Goal: Task Accomplishment & Management: Use online tool/utility

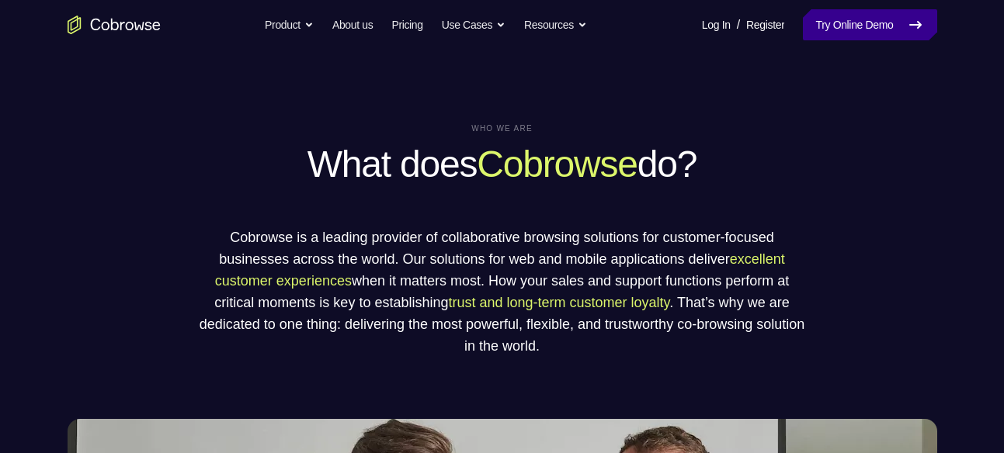
drag, startPoint x: 0, startPoint y: 0, endPoint x: 871, endPoint y: 30, distance: 871.6
click at [871, 30] on link "Try Online Demo" at bounding box center [870, 24] width 134 height 31
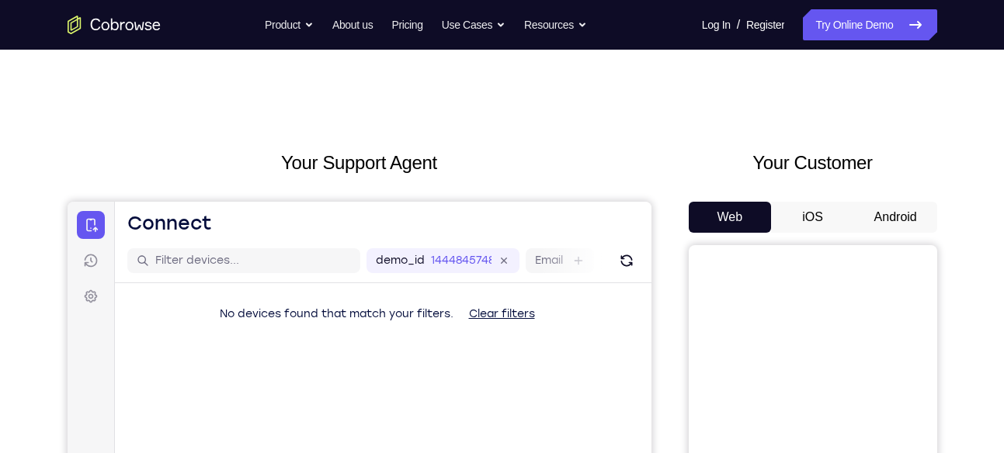
click at [918, 218] on button "Android" at bounding box center [895, 217] width 83 height 31
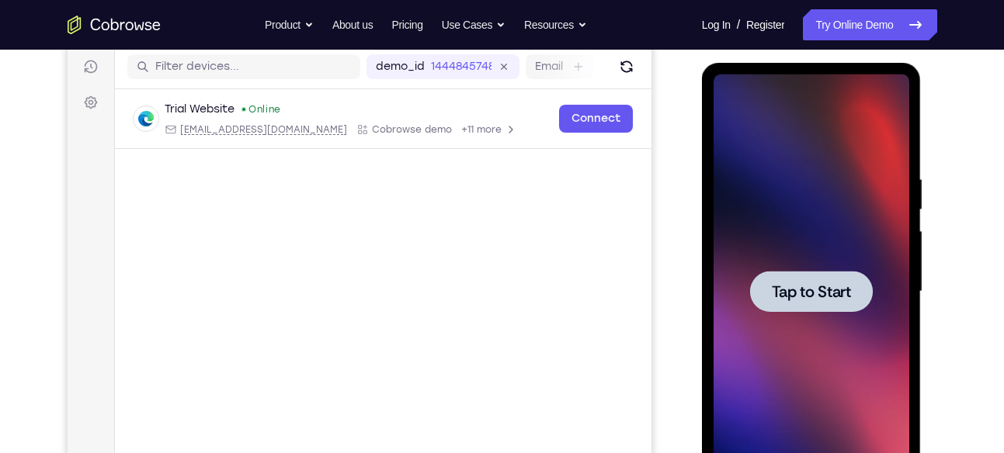
scroll to position [195, 0]
click at [791, 295] on span "Tap to Start" at bounding box center [811, 291] width 79 height 16
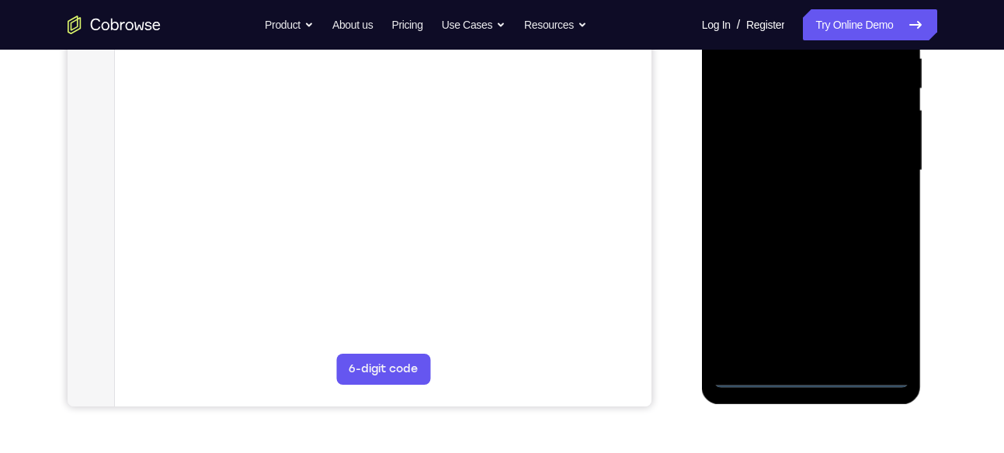
scroll to position [316, 0]
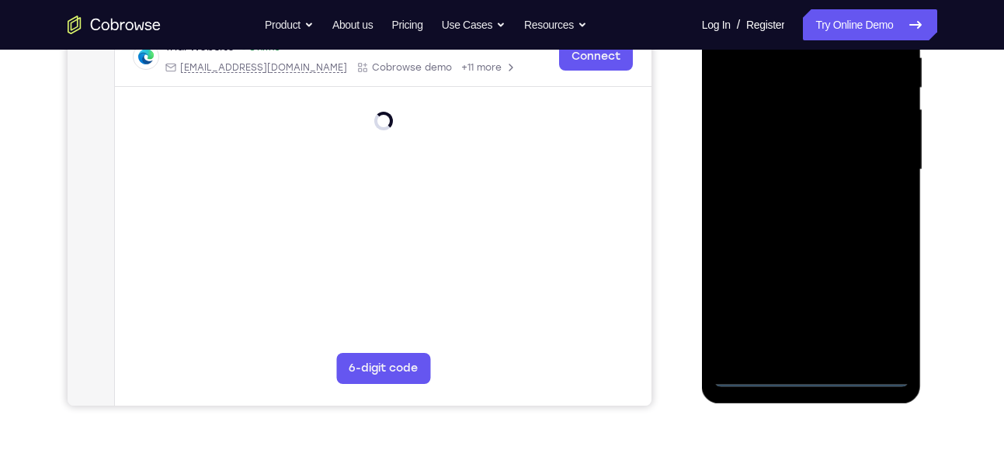
click at [811, 373] on div at bounding box center [811, 170] width 196 height 435
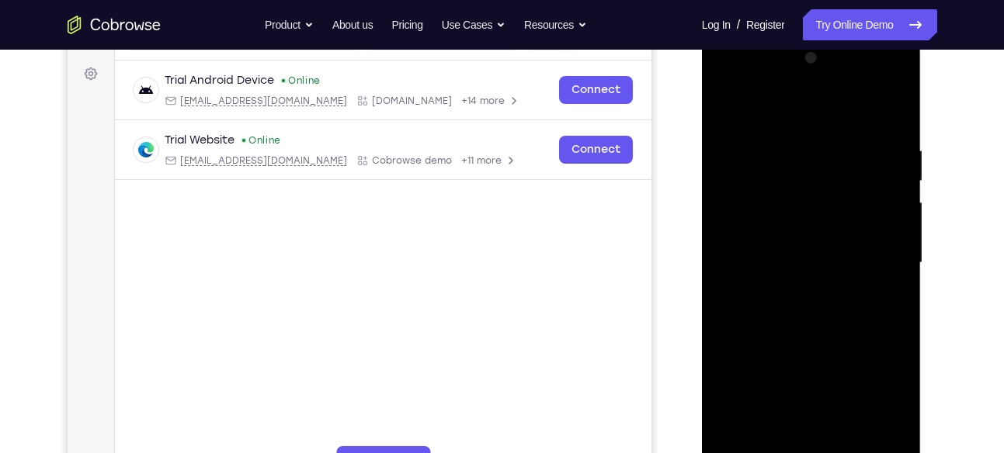
scroll to position [222, 0]
click at [883, 406] on div at bounding box center [811, 264] width 196 height 435
click at [730, 85] on div at bounding box center [811, 264] width 196 height 435
click at [873, 249] on div at bounding box center [811, 264] width 196 height 435
click at [798, 295] on div at bounding box center [811, 264] width 196 height 435
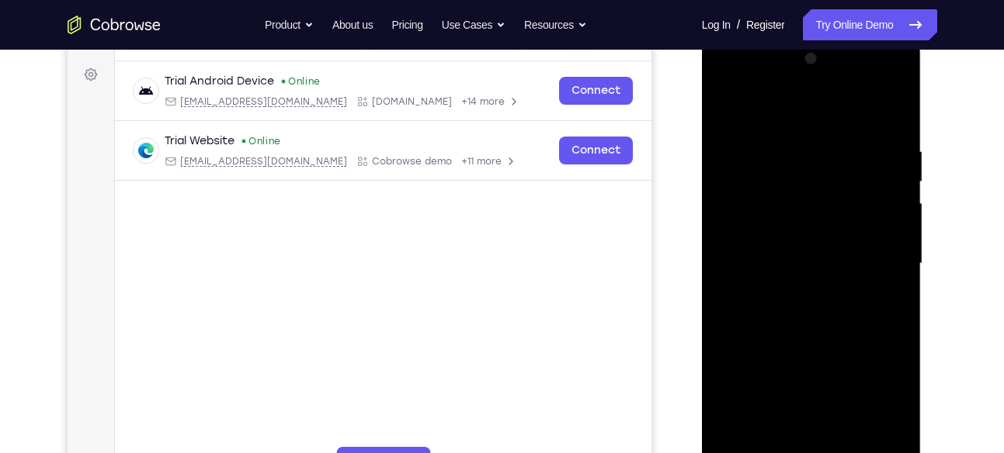
click at [798, 345] on div at bounding box center [811, 264] width 196 height 435
click at [787, 251] on div at bounding box center [811, 264] width 196 height 435
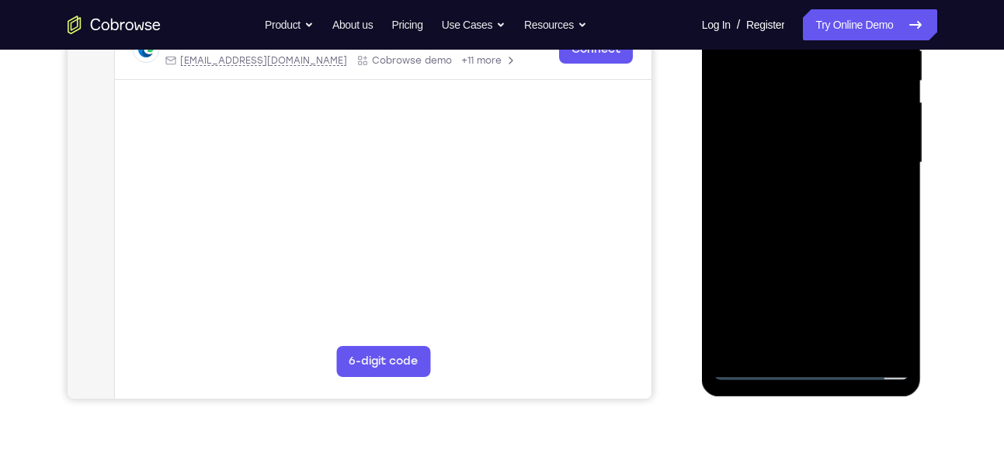
scroll to position [325, 0]
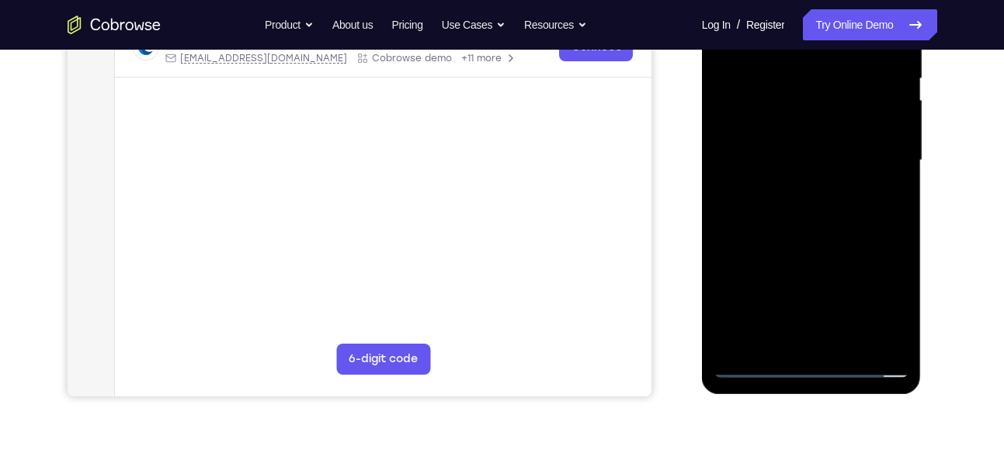
click at [748, 377] on div at bounding box center [811, 160] width 196 height 435
click at [759, 90] on div at bounding box center [811, 160] width 196 height 435
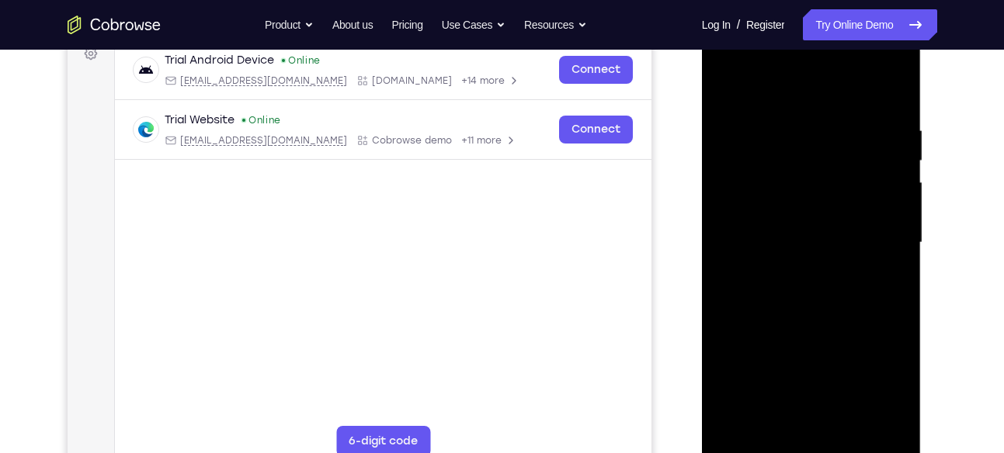
scroll to position [244, 0]
click at [893, 109] on div at bounding box center [811, 242] width 196 height 435
click at [898, 99] on div at bounding box center [811, 242] width 196 height 435
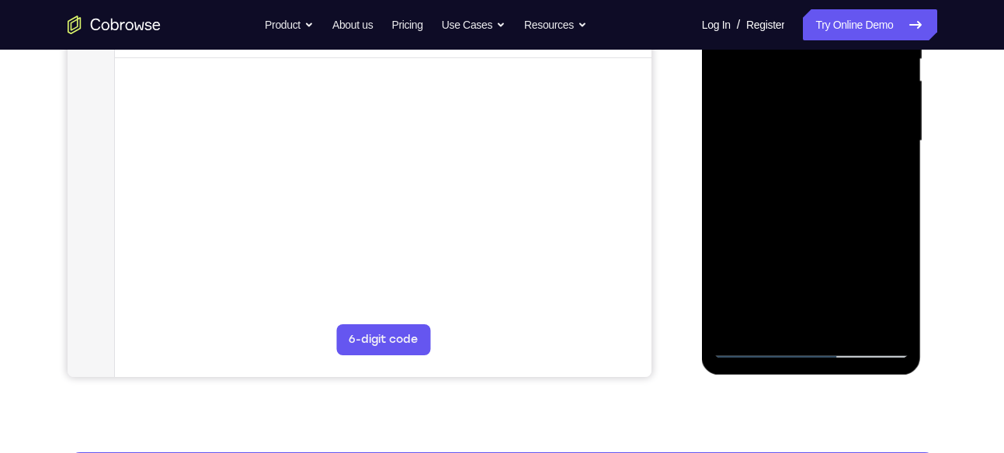
scroll to position [345, 0]
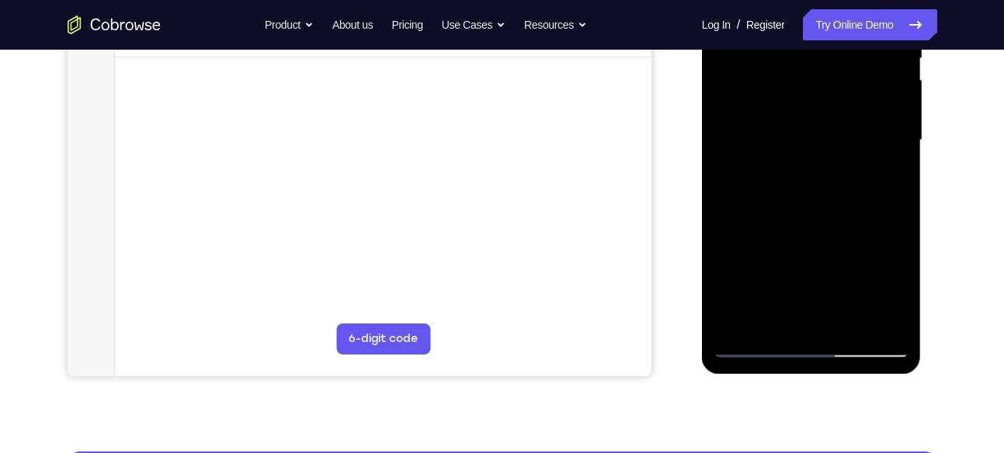
drag, startPoint x: 836, startPoint y: 206, endPoint x: 852, endPoint y: 105, distance: 102.1
click at [852, 105] on div at bounding box center [811, 140] width 196 height 435
click at [820, 144] on div at bounding box center [811, 140] width 196 height 435
click at [894, 116] on div at bounding box center [811, 140] width 196 height 435
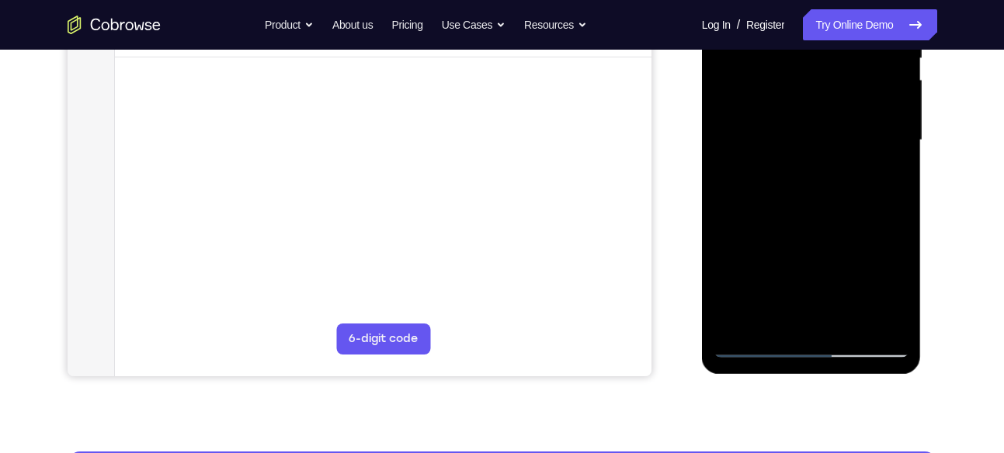
click at [894, 116] on div at bounding box center [811, 140] width 196 height 435
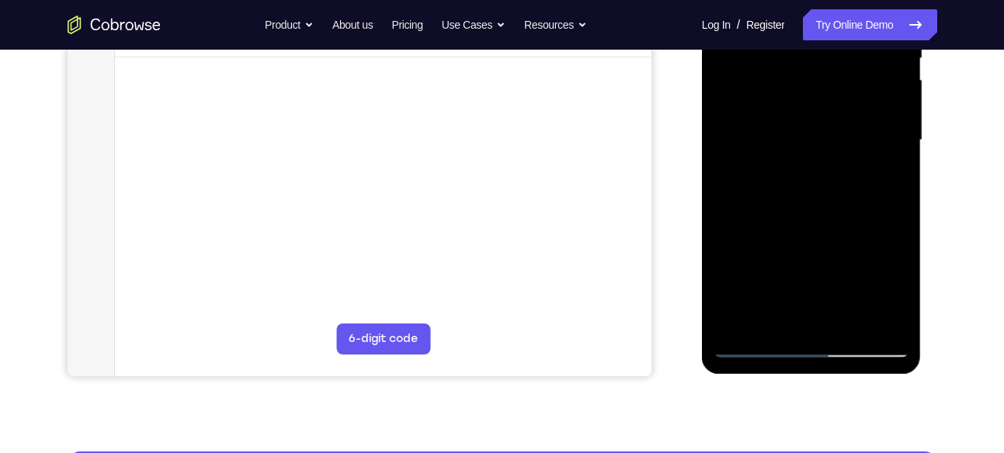
click at [894, 116] on div at bounding box center [811, 140] width 196 height 435
drag, startPoint x: 824, startPoint y: 165, endPoint x: 792, endPoint y: 294, distance: 133.5
click at [792, 294] on div at bounding box center [811, 140] width 196 height 435
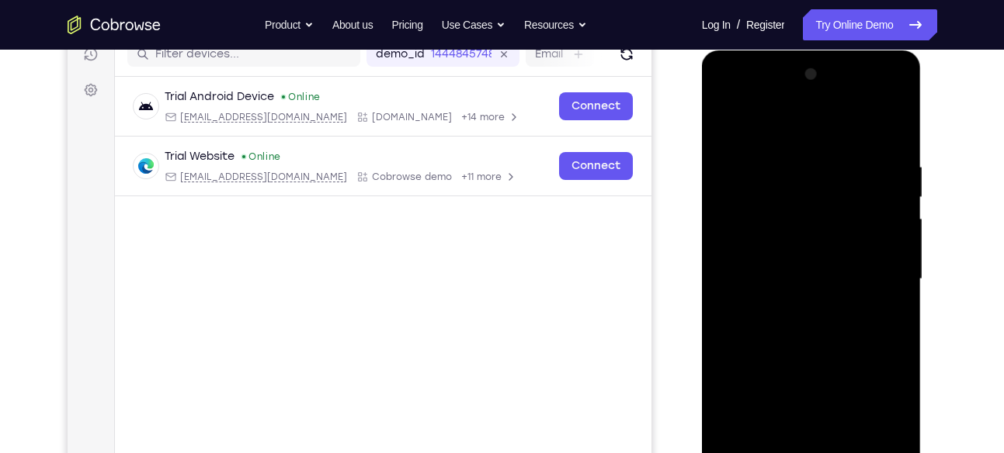
scroll to position [206, 0]
click at [777, 163] on div at bounding box center [811, 280] width 196 height 435
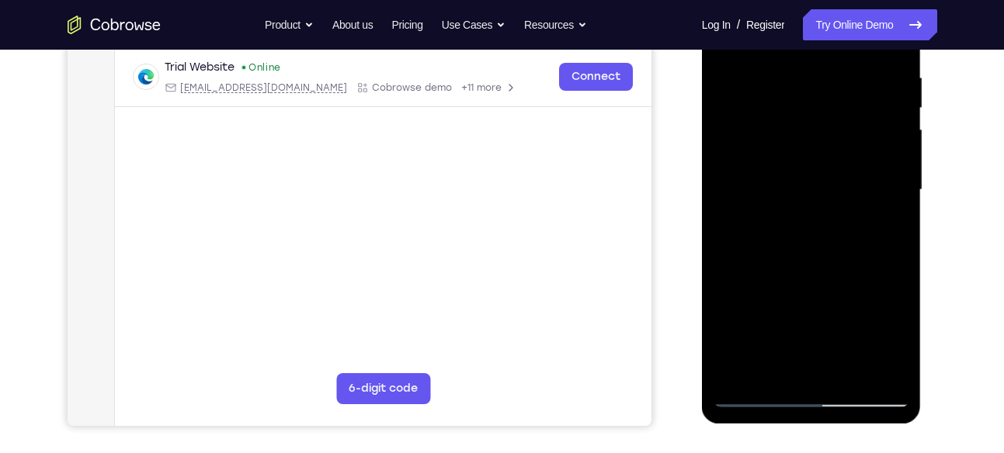
scroll to position [298, 0]
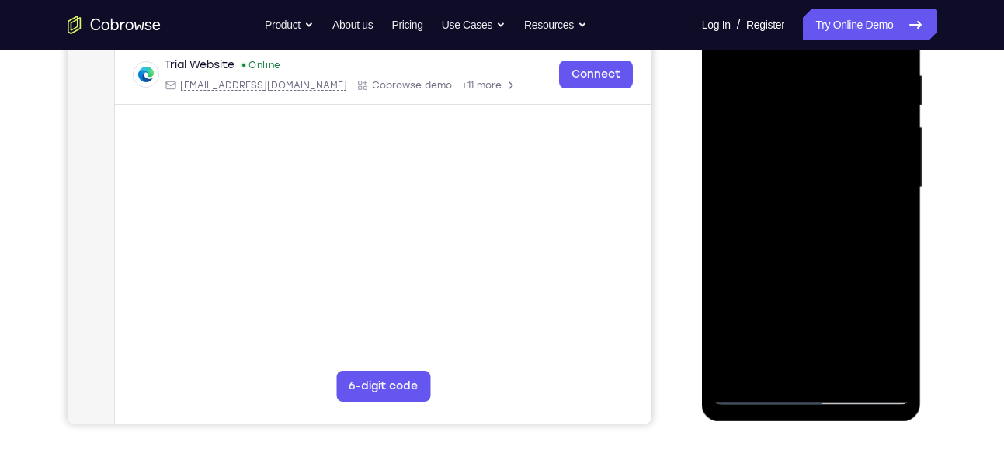
click at [886, 203] on div at bounding box center [811, 187] width 196 height 435
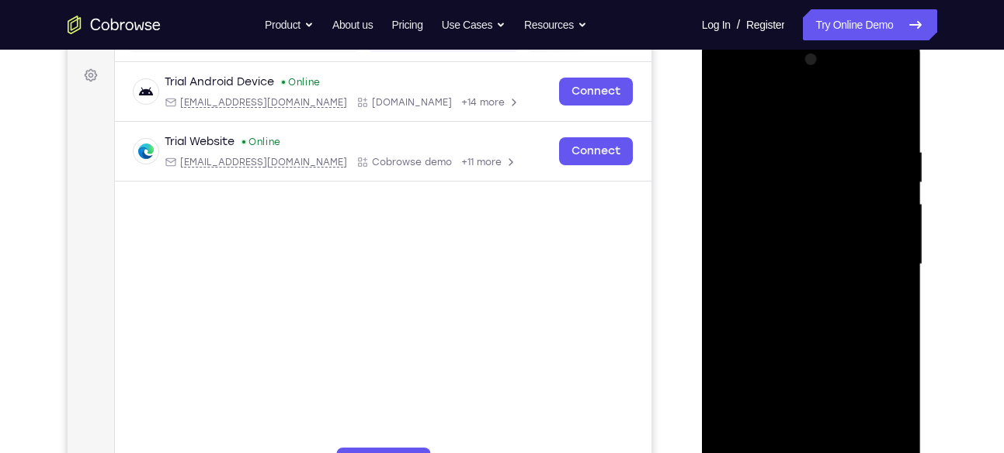
scroll to position [220, 0]
click at [886, 203] on div at bounding box center [811, 265] width 196 height 435
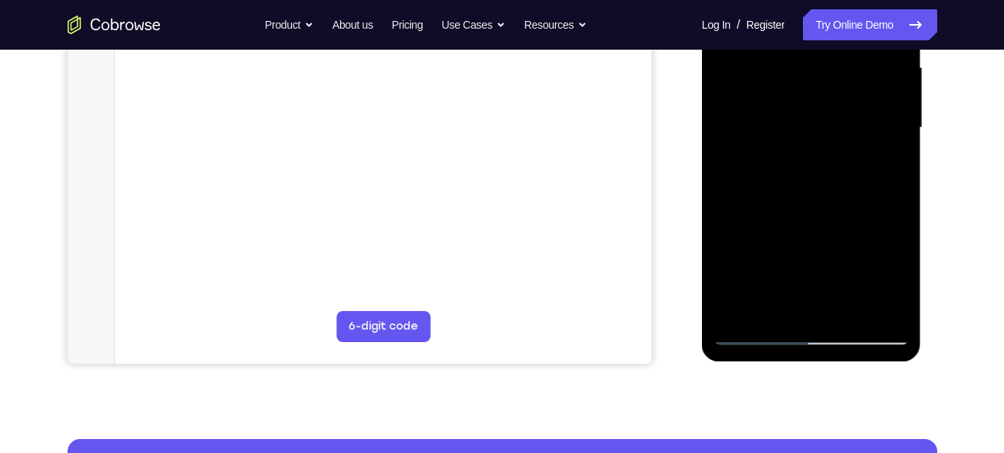
scroll to position [370, 0]
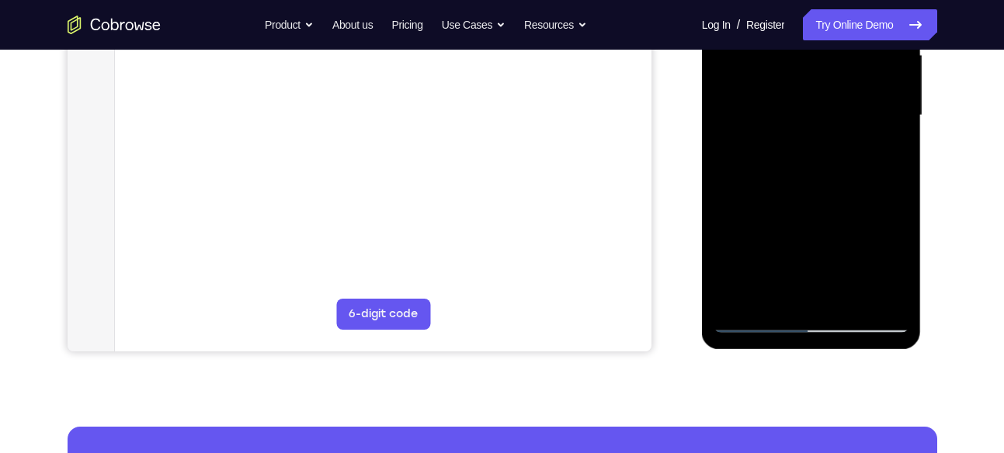
click at [871, 291] on div at bounding box center [811, 115] width 196 height 435
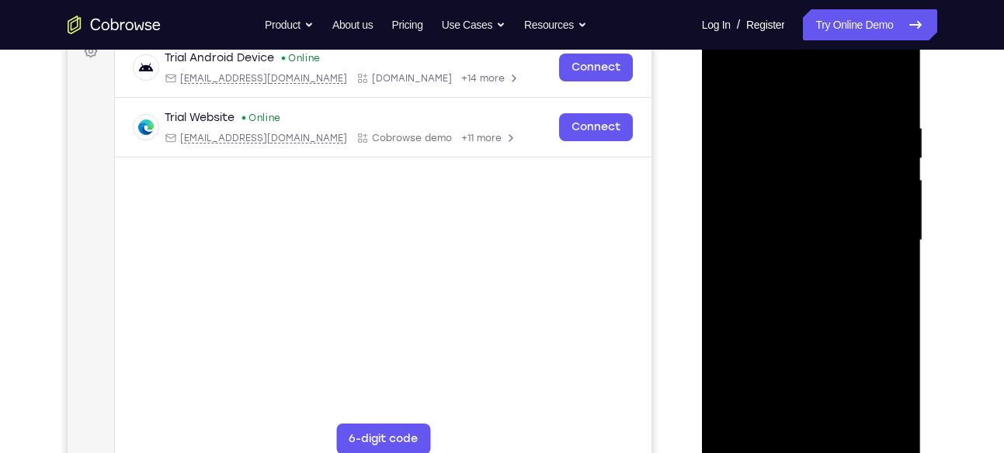
scroll to position [245, 0]
click at [887, 160] on div at bounding box center [811, 241] width 196 height 435
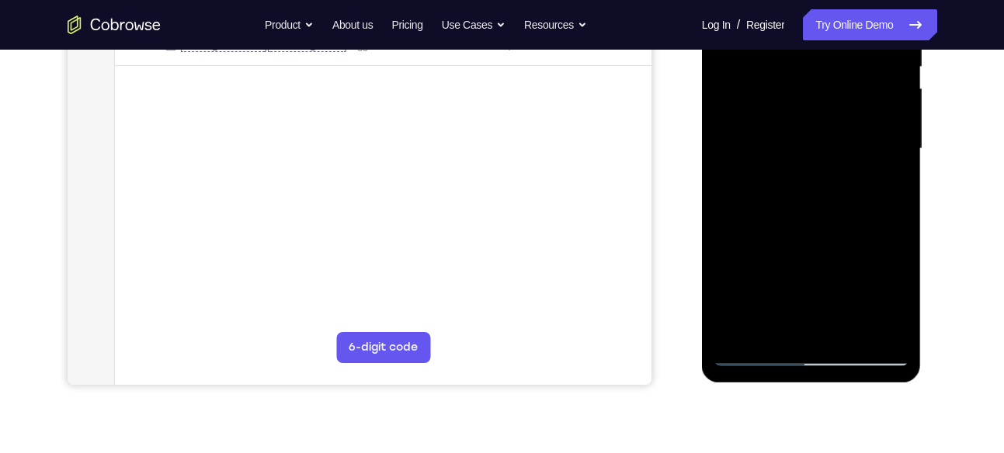
scroll to position [338, 0]
click at [724, 223] on div at bounding box center [811, 147] width 196 height 435
click at [872, 321] on div at bounding box center [811, 147] width 196 height 435
drag, startPoint x: 762, startPoint y: 248, endPoint x: 903, endPoint y: 240, distance: 141.5
click at [903, 240] on div at bounding box center [811, 147] width 196 height 435
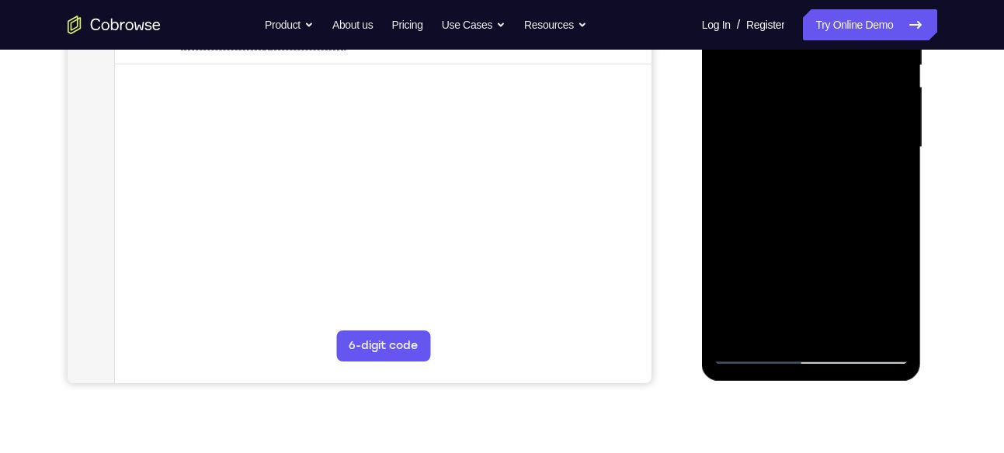
click at [873, 333] on div at bounding box center [811, 147] width 196 height 435
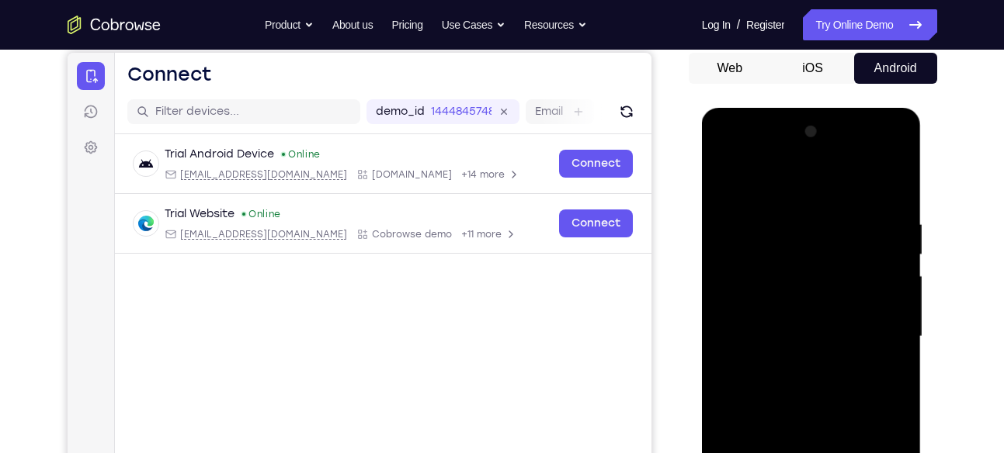
scroll to position [147, 0]
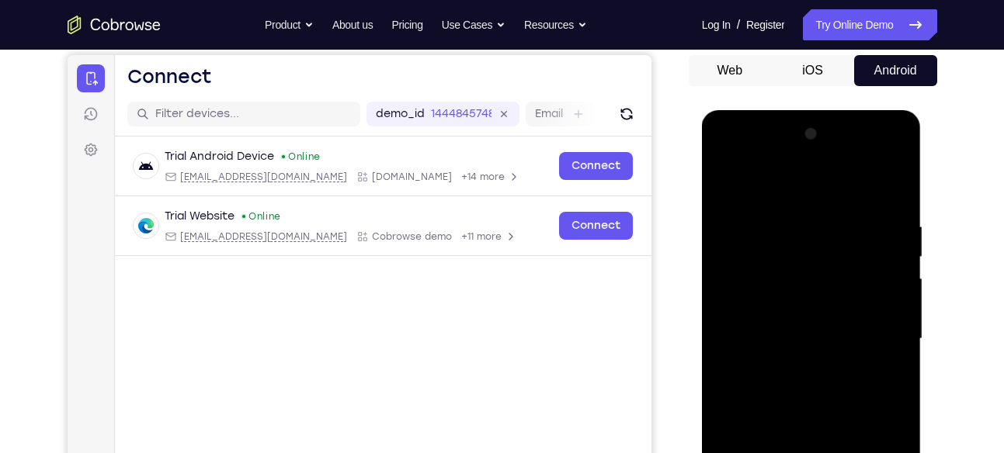
click at [888, 189] on div at bounding box center [811, 339] width 196 height 435
drag, startPoint x: 883, startPoint y: 212, endPoint x: 800, endPoint y: 212, distance: 83.8
click at [800, 212] on div at bounding box center [811, 339] width 196 height 435
click at [854, 218] on div at bounding box center [811, 339] width 196 height 435
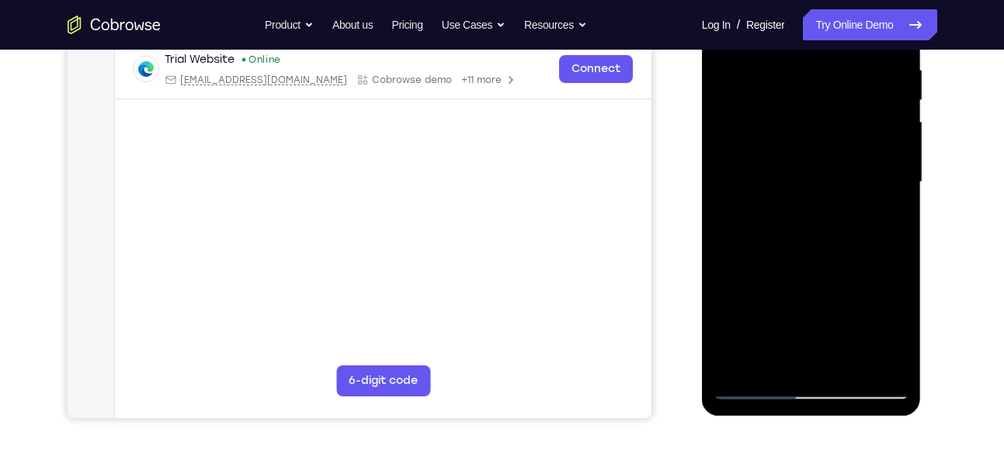
scroll to position [304, 0]
click at [886, 218] on div at bounding box center [811, 181] width 196 height 435
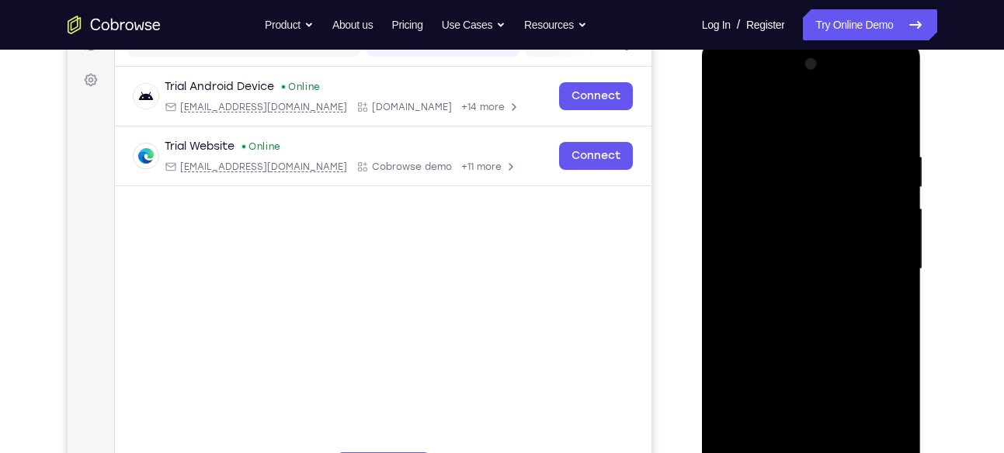
scroll to position [215, 0]
click at [884, 190] on div at bounding box center [811, 271] width 196 height 435
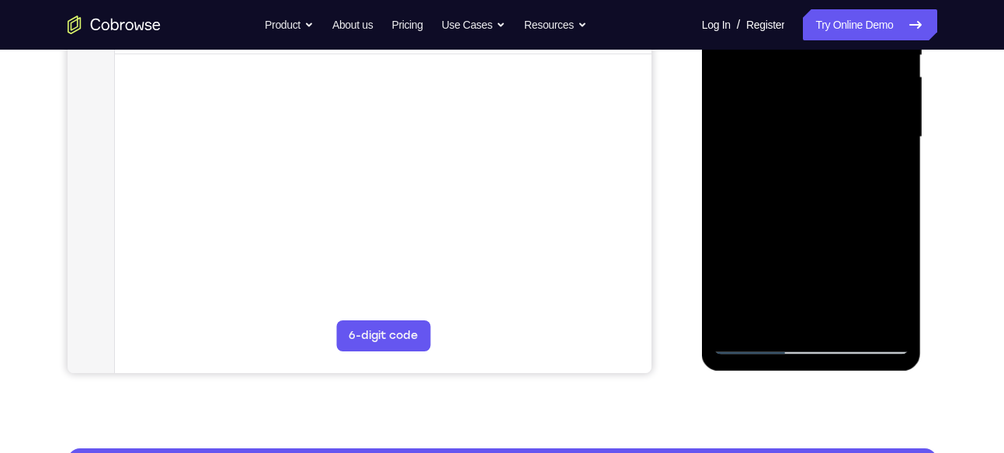
scroll to position [349, 0]
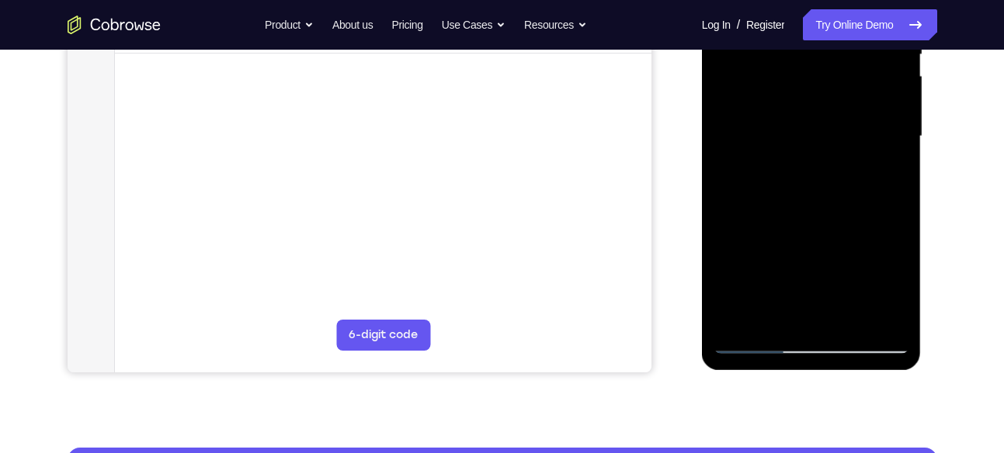
click at [871, 311] on div at bounding box center [811, 136] width 196 height 435
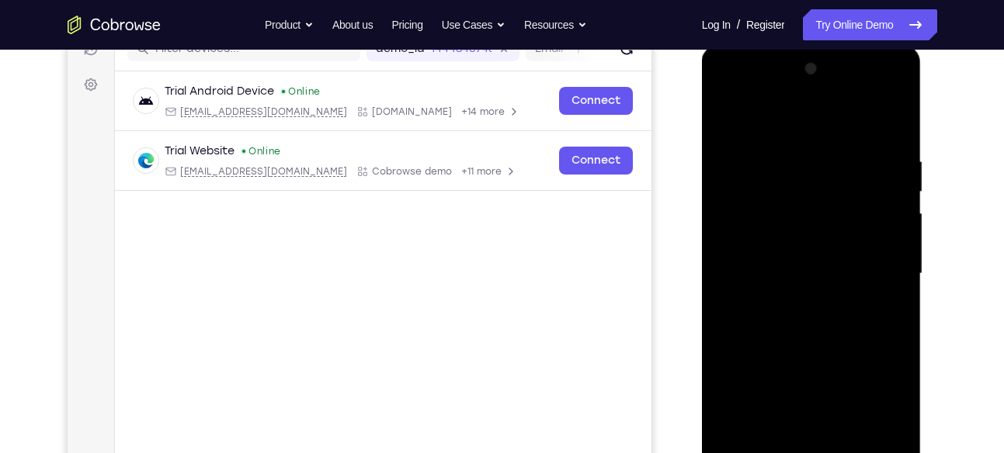
scroll to position [211, 0]
click at [881, 190] on div at bounding box center [811, 274] width 196 height 435
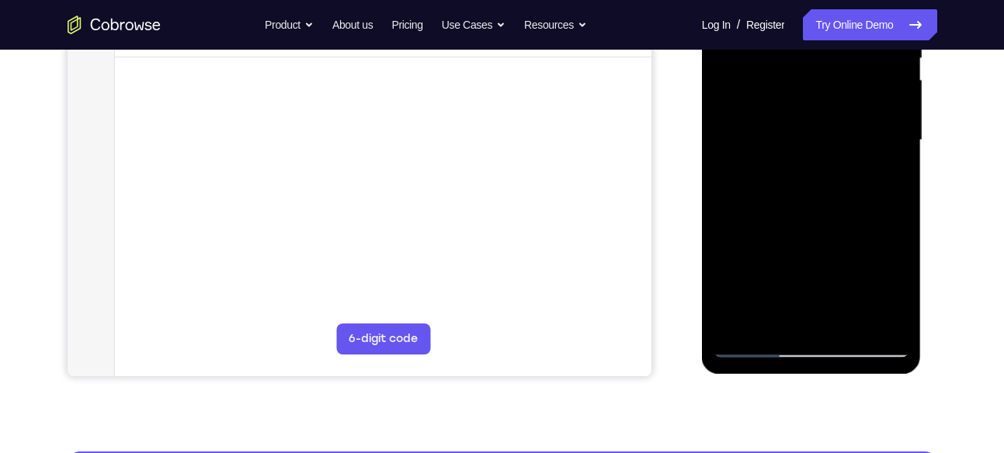
scroll to position [346, 0]
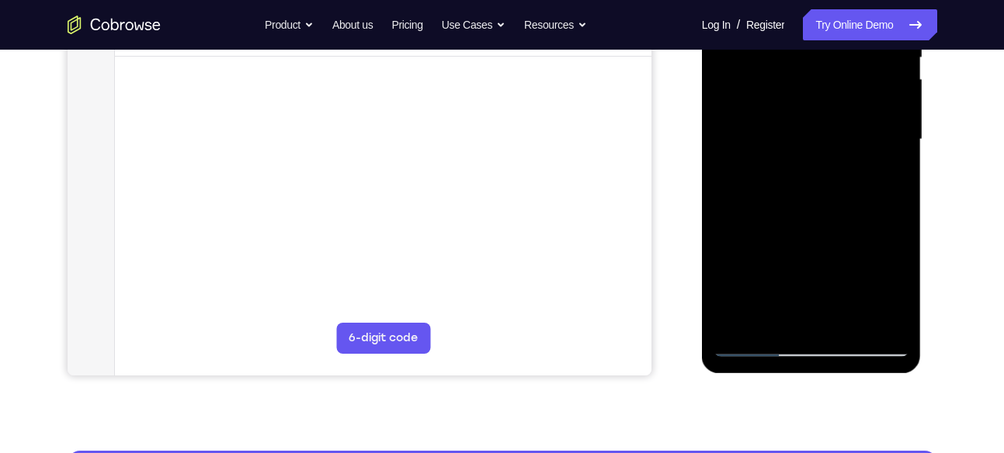
click at [873, 317] on div at bounding box center [811, 139] width 196 height 435
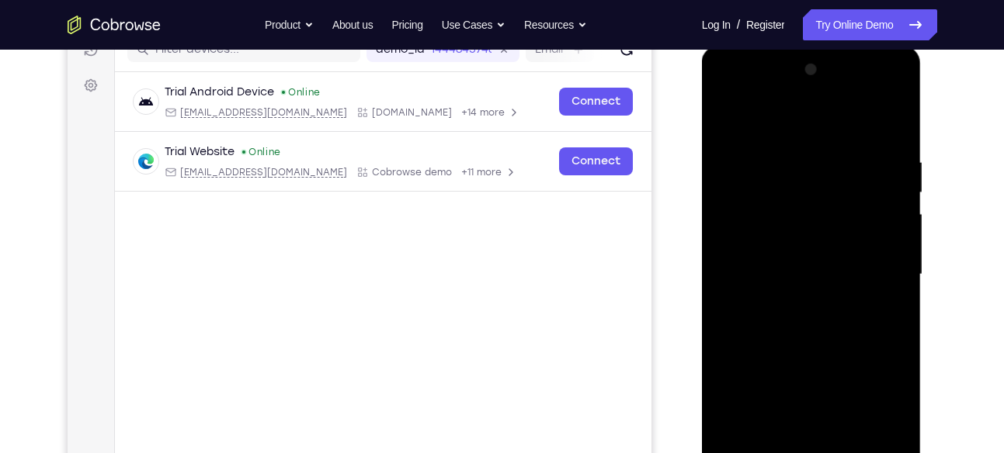
scroll to position [208, 0]
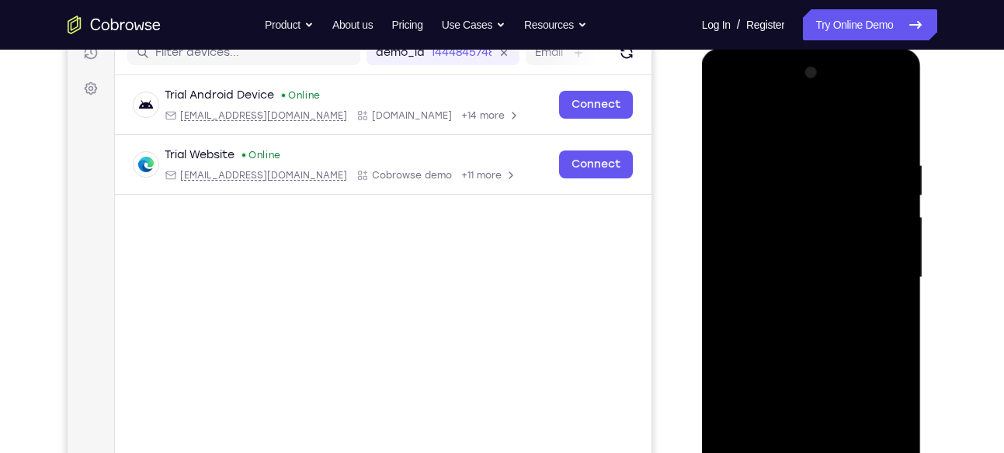
click at [887, 224] on div at bounding box center [811, 278] width 196 height 435
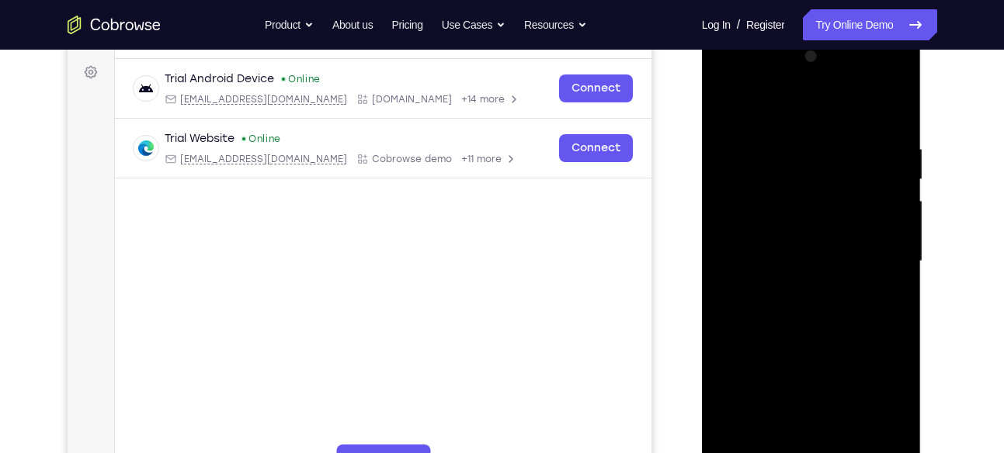
scroll to position [225, 0]
click at [887, 224] on div at bounding box center [811, 260] width 196 height 435
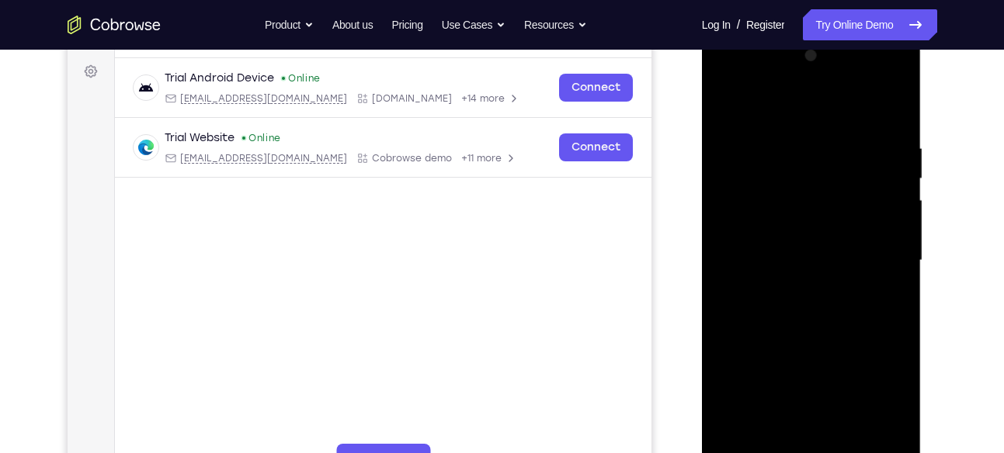
click at [890, 110] on div at bounding box center [811, 260] width 196 height 435
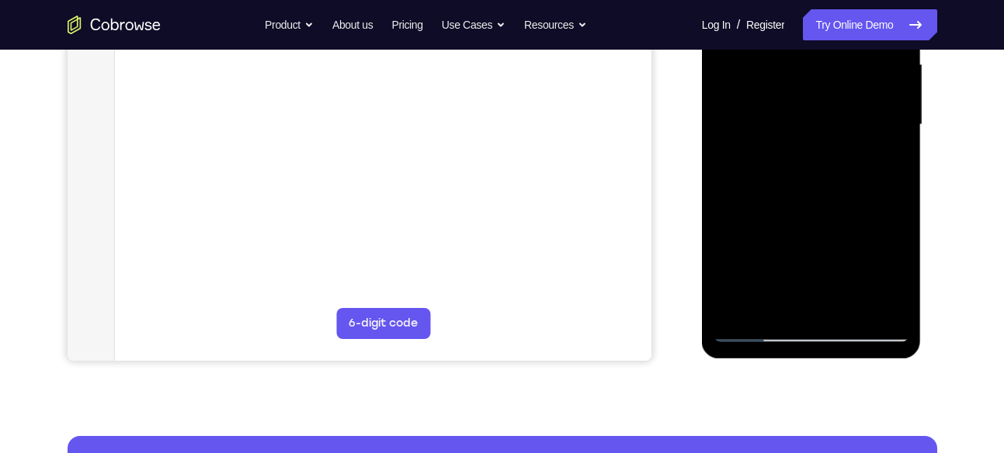
scroll to position [363, 0]
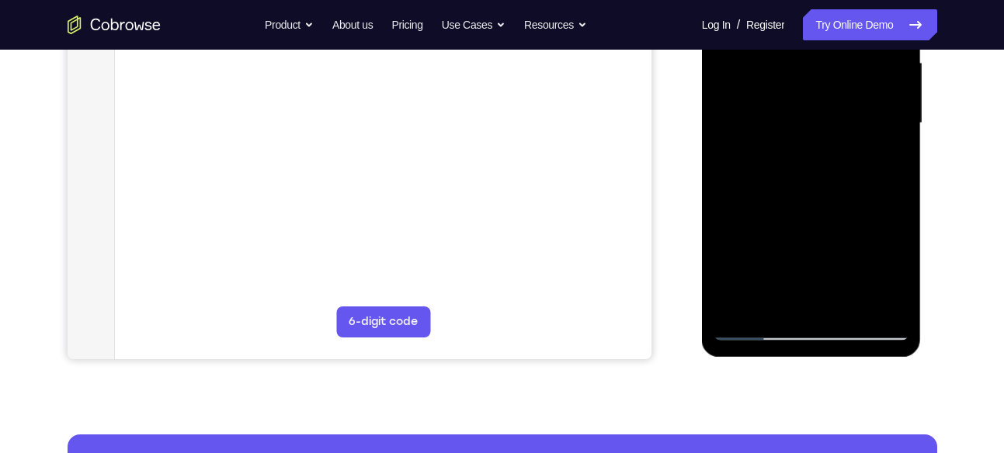
click at [848, 304] on div at bounding box center [811, 123] width 196 height 435
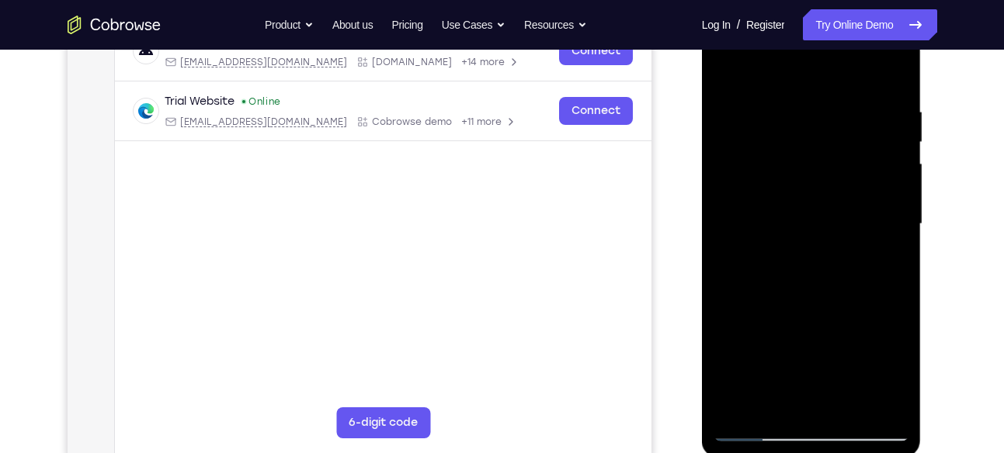
scroll to position [260, 0]
click at [826, 311] on div at bounding box center [811, 226] width 196 height 435
click at [816, 205] on div at bounding box center [811, 226] width 196 height 435
click at [723, 66] on div at bounding box center [811, 226] width 196 height 435
drag, startPoint x: 865, startPoint y: 143, endPoint x: 821, endPoint y: 143, distance: 44.3
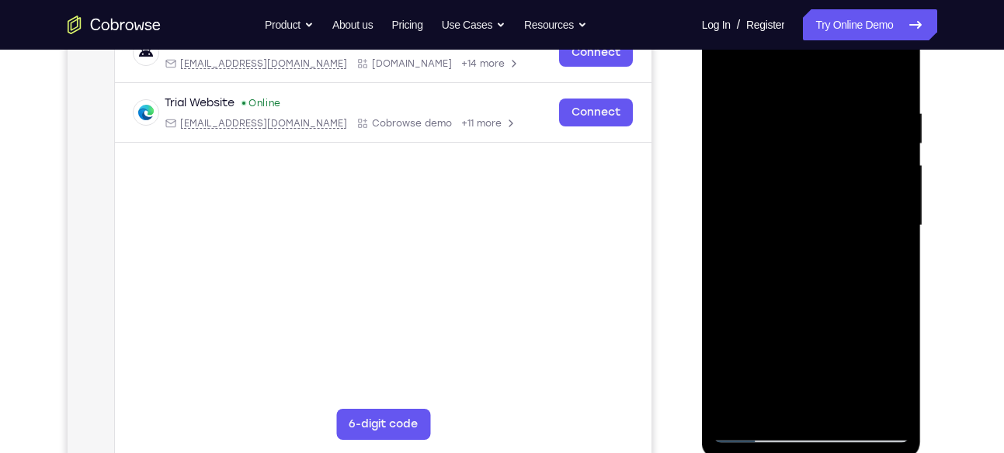
click at [821, 143] on div at bounding box center [811, 226] width 196 height 435
drag, startPoint x: 844, startPoint y: 143, endPoint x: 737, endPoint y: 156, distance: 107.9
click at [737, 156] on div at bounding box center [811, 226] width 196 height 435
drag, startPoint x: 856, startPoint y: 150, endPoint x: 759, endPoint y: 158, distance: 98.2
click at [759, 158] on div at bounding box center [811, 226] width 196 height 435
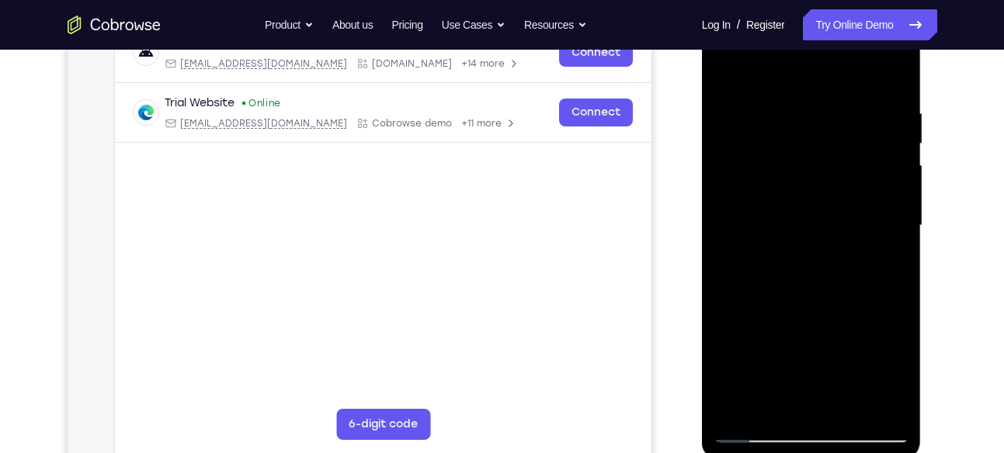
drag, startPoint x: 759, startPoint y: 158, endPoint x: 980, endPoint y: 122, distance: 224.3
click at [923, 122] on html "Online web based iOS Simulators and Android Emulators. Run iPhone, iPad, Mobile…" at bounding box center [812, 230] width 221 height 466
drag, startPoint x: 781, startPoint y: 147, endPoint x: 936, endPoint y: 146, distance: 155.3
click at [923, 146] on html "Online web based iOS Simulators and Android Emulators. Run iPhone, iPad, Mobile…" at bounding box center [812, 230] width 221 height 466
click at [728, 68] on div at bounding box center [811, 226] width 196 height 435
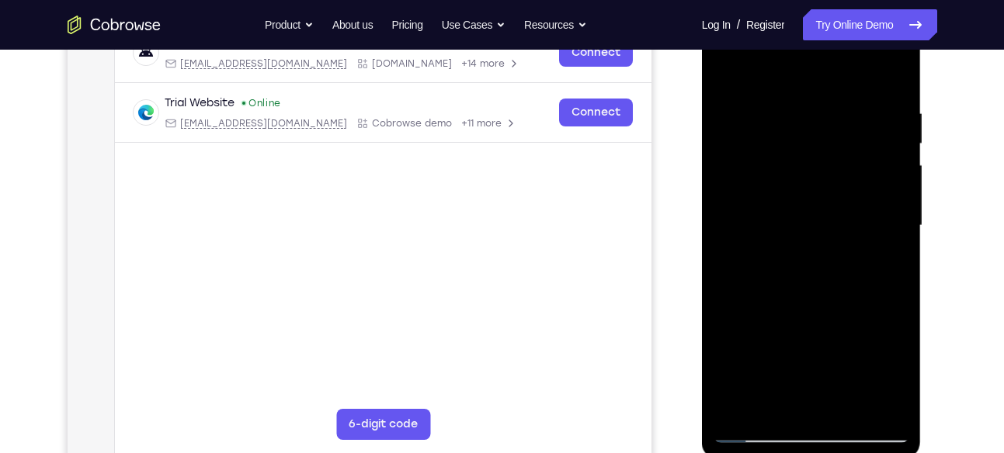
drag, startPoint x: 856, startPoint y: 95, endPoint x: 715, endPoint y: 113, distance: 142.4
click at [715, 113] on div at bounding box center [811, 226] width 196 height 435
drag, startPoint x: 821, startPoint y: 100, endPoint x: 663, endPoint y: 128, distance: 160.1
click at [702, 128] on html "Online web based iOS Simulators and Android Emulators. Run iPhone, iPad, Mobile…" at bounding box center [812, 230] width 221 height 466
click at [738, 108] on div at bounding box center [811, 226] width 196 height 435
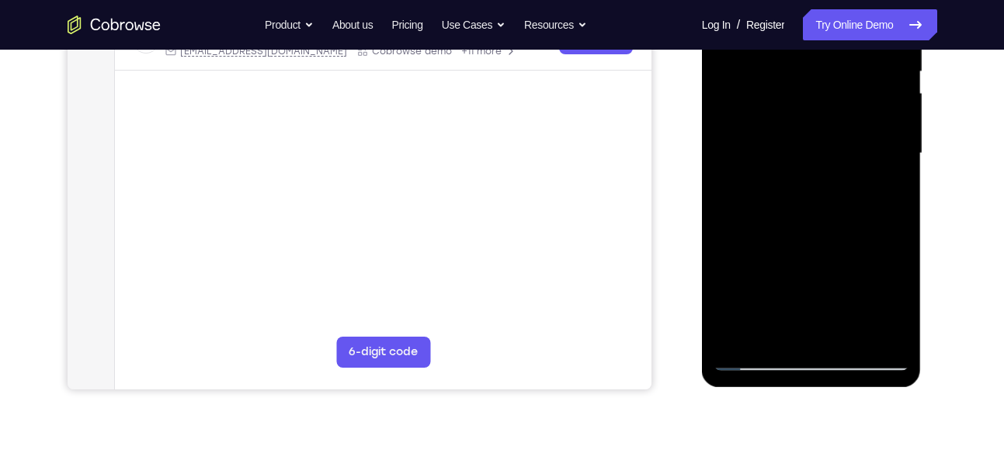
scroll to position [333, 0]
click at [869, 326] on div at bounding box center [811, 153] width 196 height 435
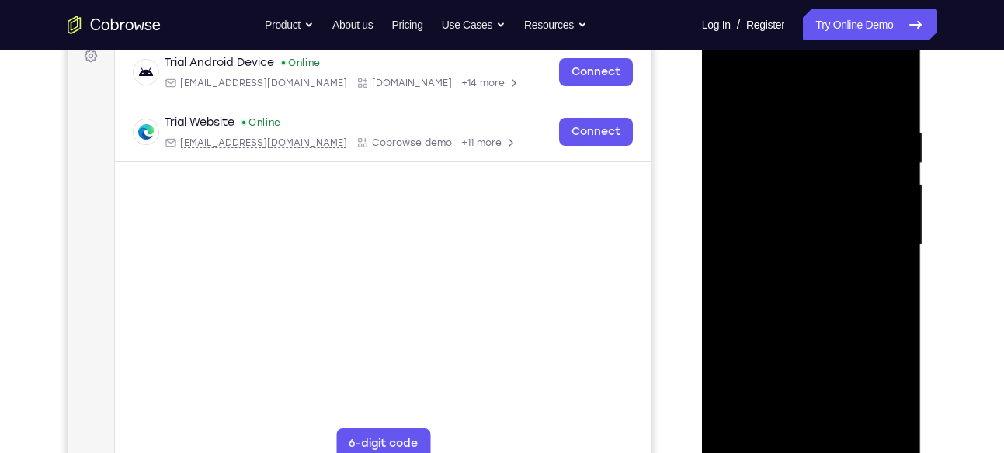
scroll to position [237, 0]
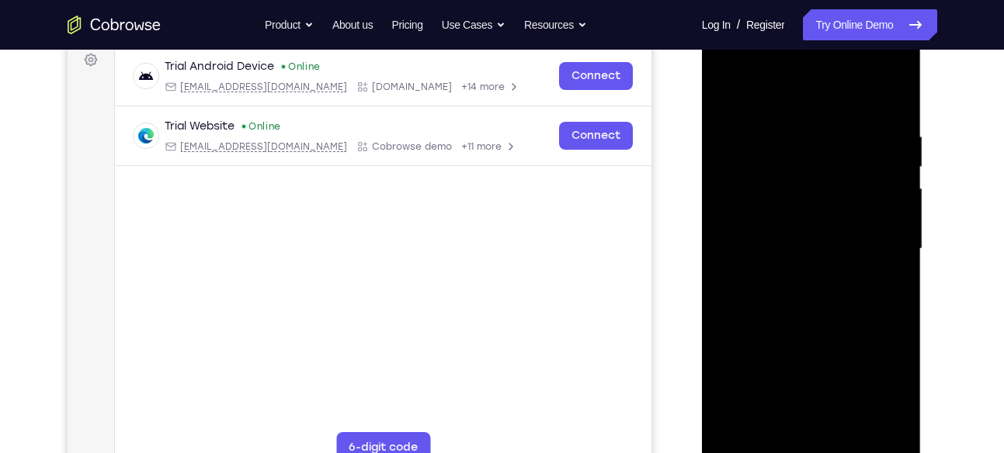
click at [901, 257] on div at bounding box center [811, 249] width 196 height 435
click at [879, 146] on div at bounding box center [811, 249] width 196 height 435
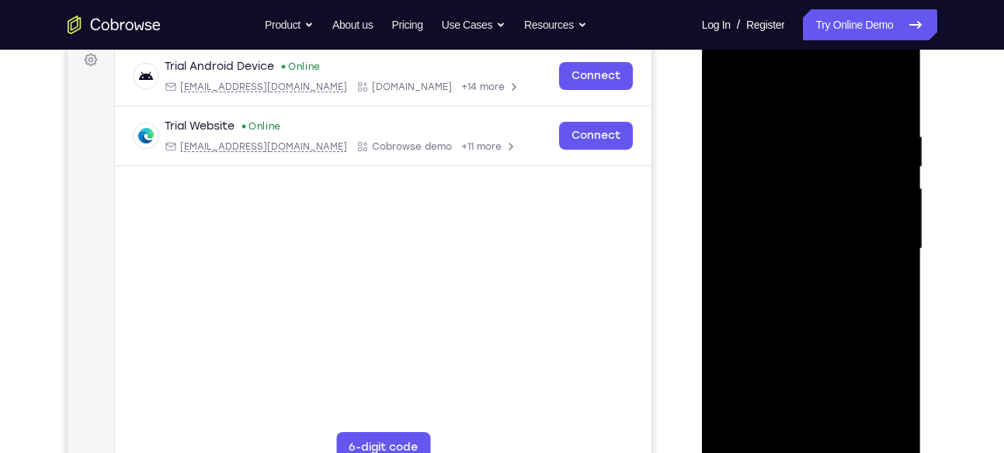
drag, startPoint x: 879, startPoint y: 146, endPoint x: 724, endPoint y: 165, distance: 156.4
click at [724, 165] on div at bounding box center [811, 249] width 196 height 435
drag, startPoint x: 848, startPoint y: 176, endPoint x: 743, endPoint y: 195, distance: 106.5
click at [743, 195] on div at bounding box center [811, 249] width 196 height 435
click at [840, 180] on div at bounding box center [811, 249] width 196 height 435
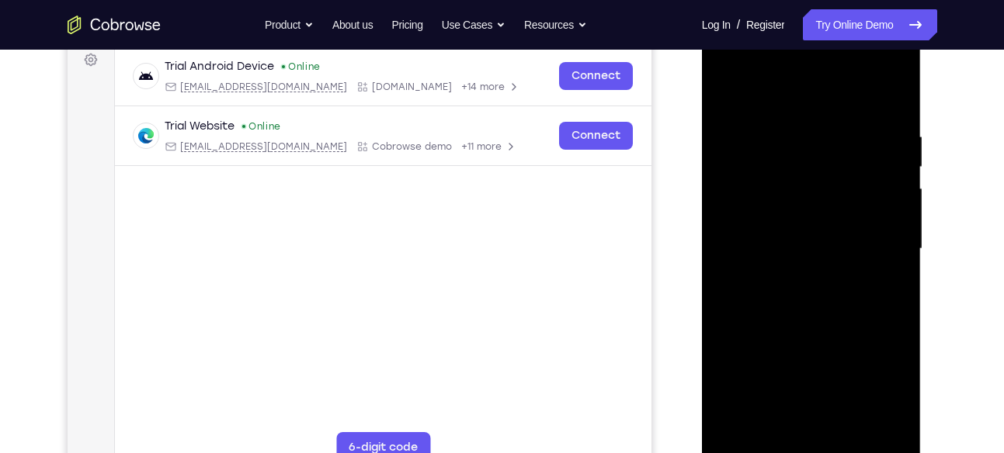
click at [840, 180] on div at bounding box center [811, 249] width 196 height 435
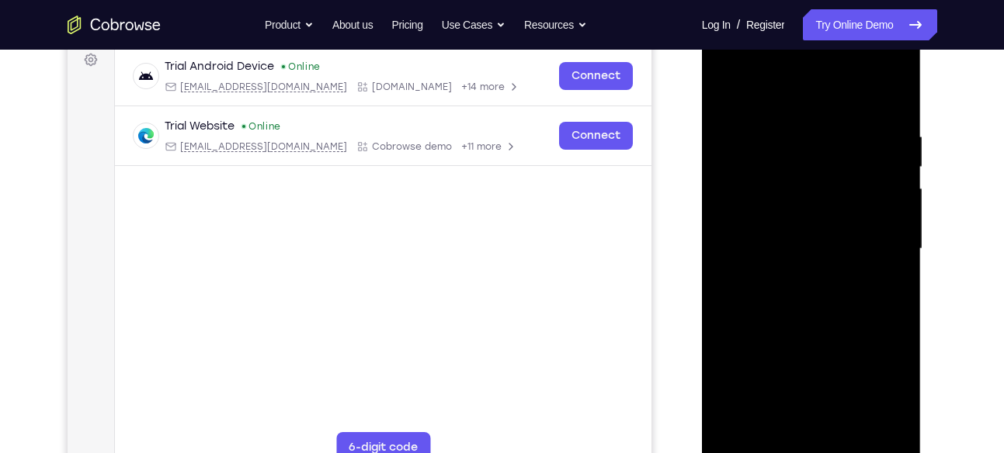
click at [885, 102] on div at bounding box center [811, 249] width 196 height 435
drag, startPoint x: 854, startPoint y: 123, endPoint x: 681, endPoint y: 137, distance: 173.6
click at [702, 137] on html "Online web based iOS Simulators and Android Emulators. Run iPhone, iPad, Mobile…" at bounding box center [812, 253] width 221 height 466
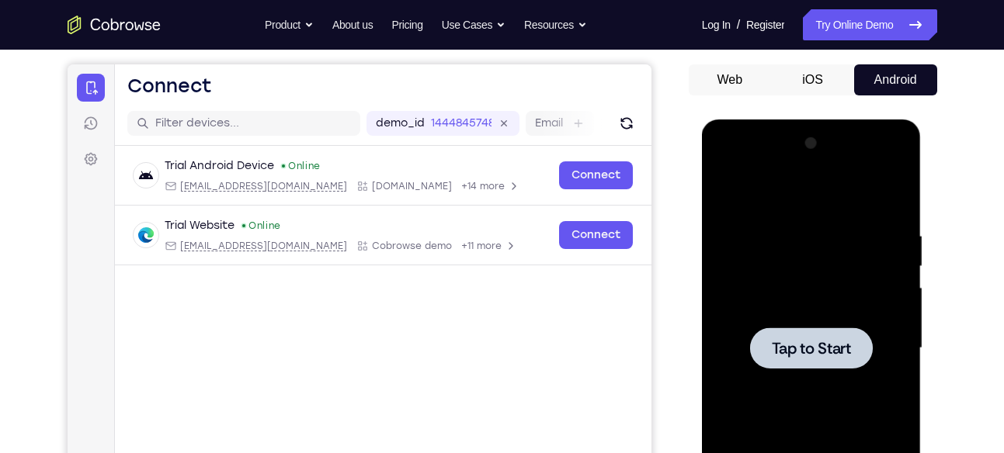
scroll to position [137, 0]
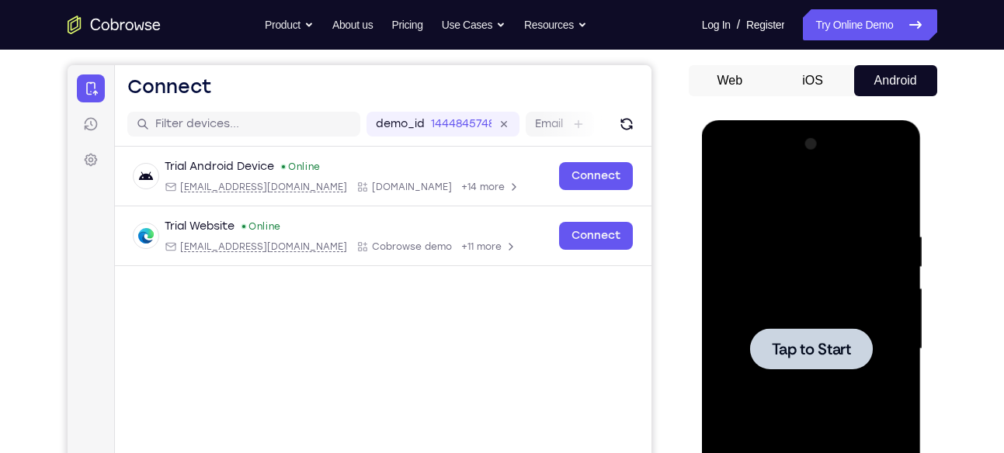
click at [804, 338] on div at bounding box center [811, 348] width 123 height 41
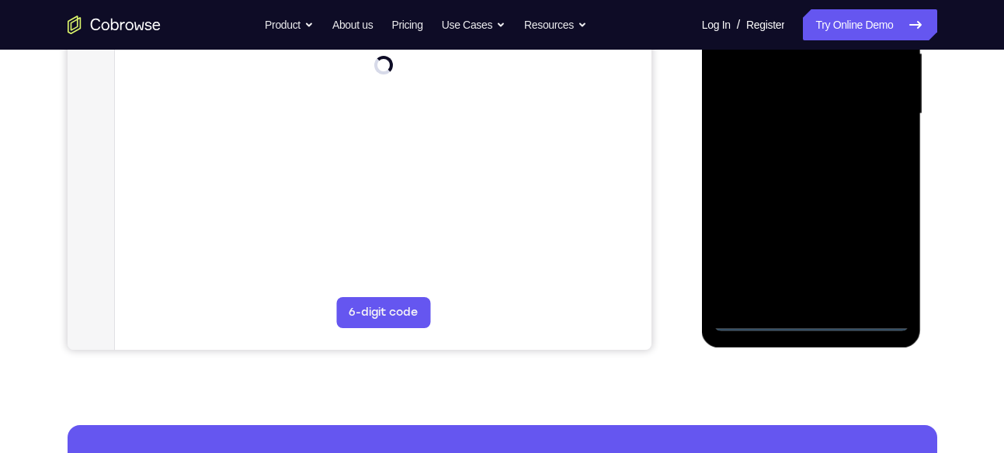
scroll to position [380, 0]
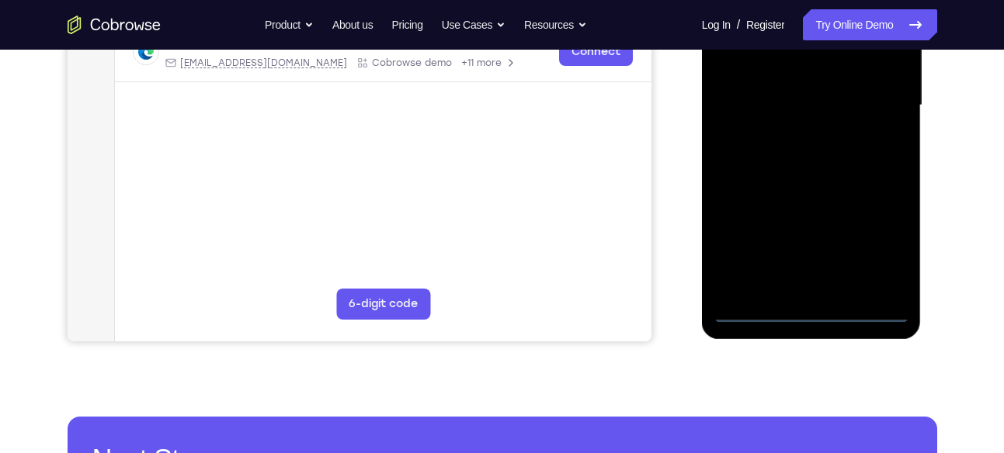
click at [807, 314] on div at bounding box center [811, 105] width 196 height 435
click at [886, 250] on div at bounding box center [811, 105] width 196 height 435
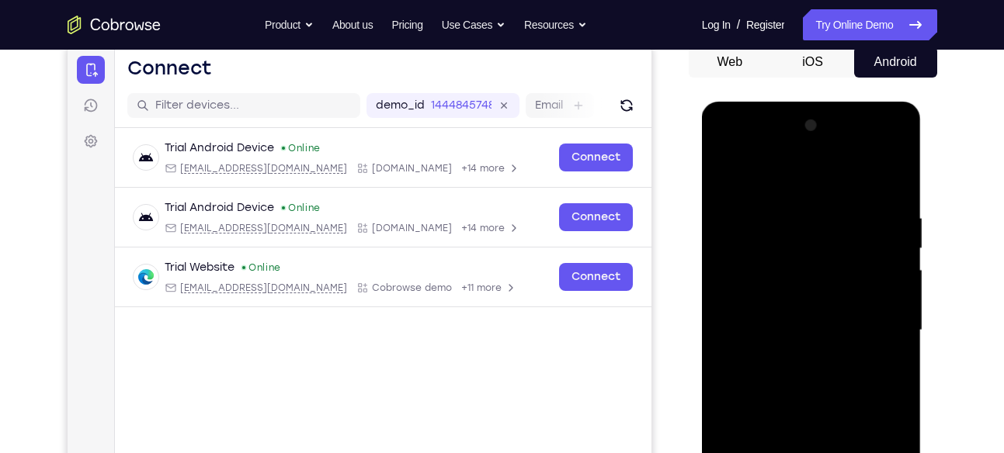
scroll to position [154, 0]
click at [724, 145] on div at bounding box center [811, 331] width 196 height 435
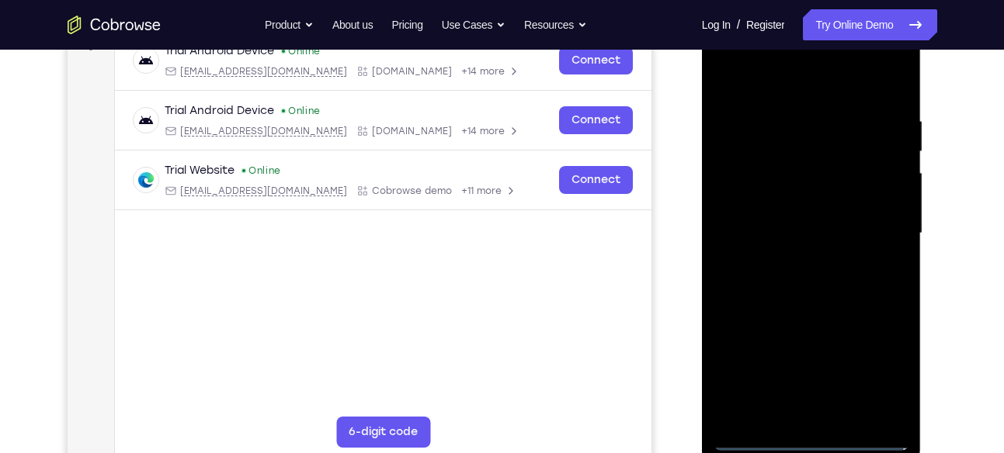
scroll to position [253, 0]
click at [880, 233] on div at bounding box center [811, 233] width 196 height 435
click at [797, 260] on div at bounding box center [811, 233] width 196 height 435
click at [794, 305] on div at bounding box center [811, 233] width 196 height 435
click at [758, 154] on div at bounding box center [811, 233] width 196 height 435
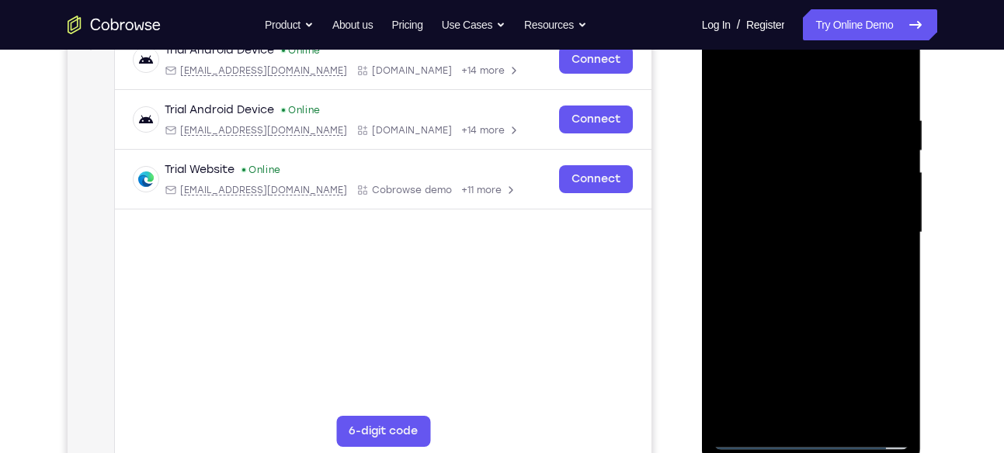
click at [760, 167] on div at bounding box center [811, 233] width 196 height 435
click at [835, 270] on div at bounding box center [811, 233] width 196 height 435
click at [787, 210] on div at bounding box center [811, 233] width 196 height 435
click at [722, 73] on div at bounding box center [811, 233] width 196 height 435
click at [806, 199] on div at bounding box center [811, 233] width 196 height 435
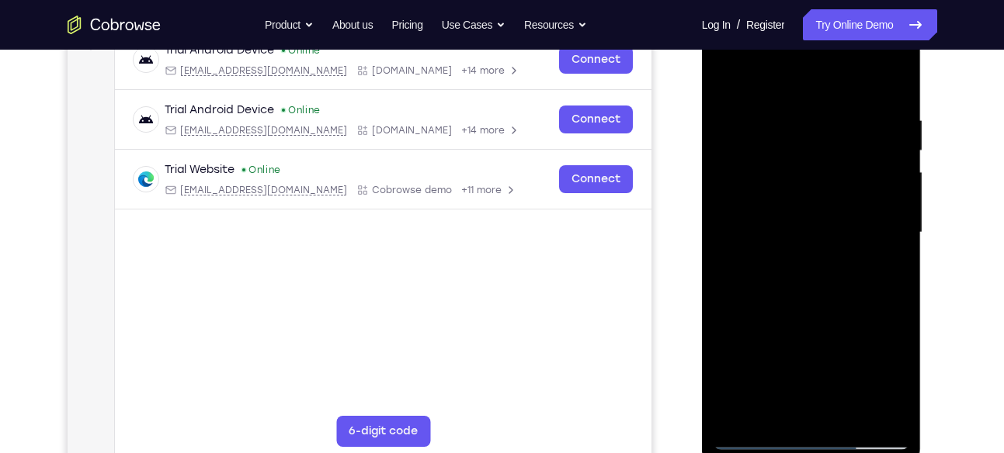
click at [781, 177] on div at bounding box center [811, 233] width 196 height 435
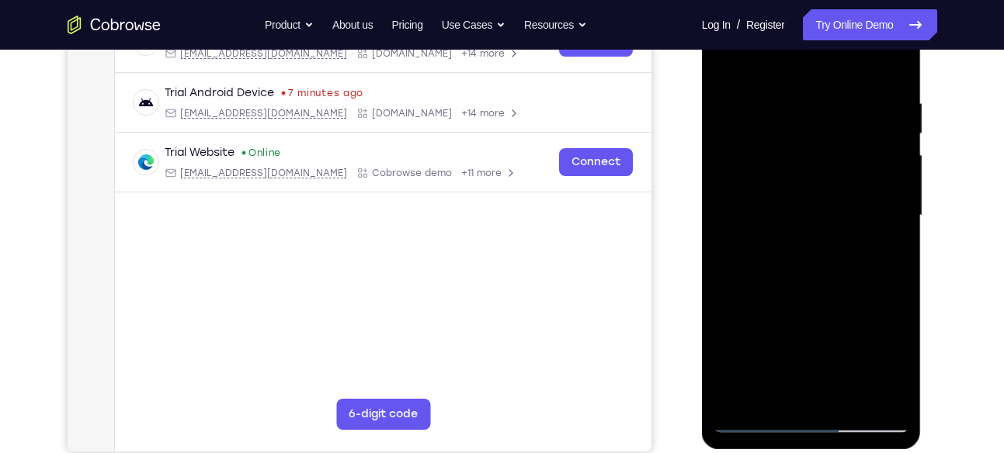
scroll to position [271, 0]
click at [891, 76] on div at bounding box center [811, 215] width 196 height 435
drag, startPoint x: 845, startPoint y: 170, endPoint x: 849, endPoint y: 106, distance: 64.6
drag, startPoint x: 849, startPoint y: 106, endPoint x: 806, endPoint y: 187, distance: 92.0
click at [806, 187] on div at bounding box center [811, 215] width 196 height 435
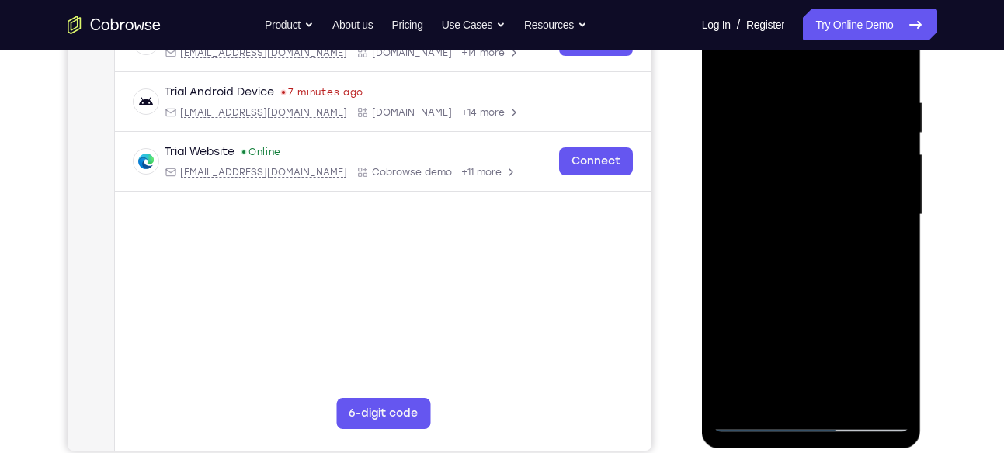
click at [806, 187] on div at bounding box center [811, 215] width 196 height 435
drag, startPoint x: 810, startPoint y: 249, endPoint x: 817, endPoint y: 179, distance: 70.2
click at [817, 179] on div at bounding box center [811, 215] width 196 height 435
click at [769, 284] on div at bounding box center [811, 215] width 196 height 435
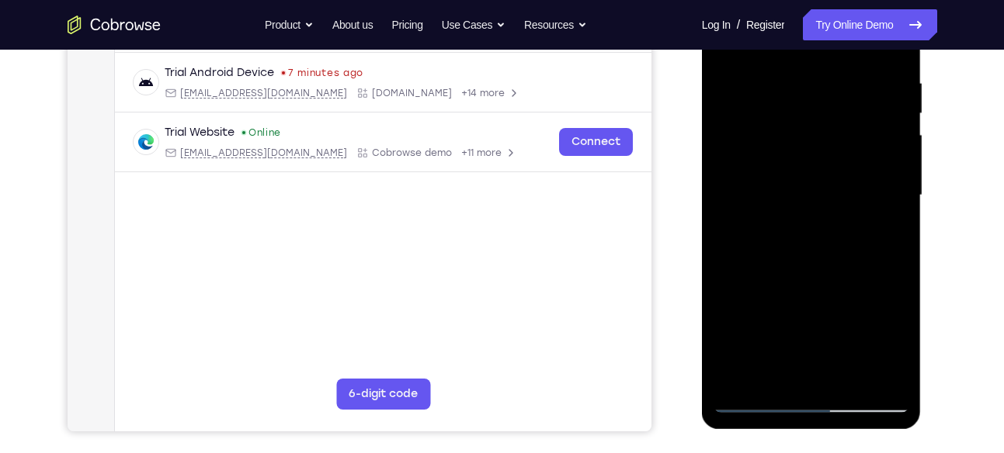
scroll to position [286, 0]
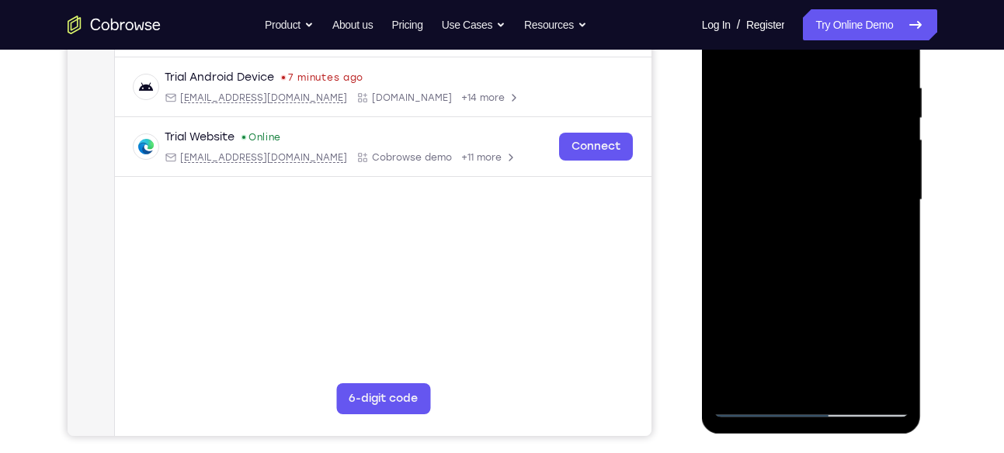
click at [751, 109] on div at bounding box center [811, 200] width 196 height 435
click at [796, 115] on div at bounding box center [811, 200] width 196 height 435
click at [762, 169] on div at bounding box center [811, 200] width 196 height 435
click at [809, 177] on div at bounding box center [811, 200] width 196 height 435
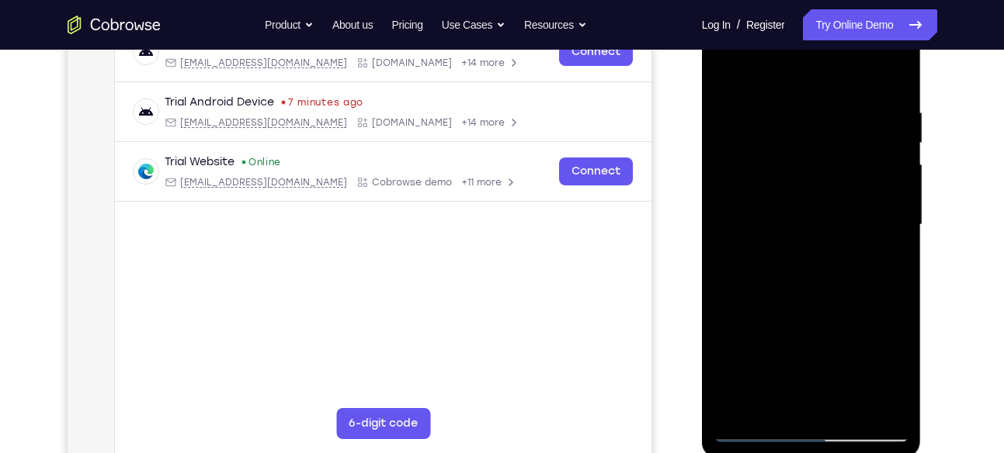
scroll to position [257, 0]
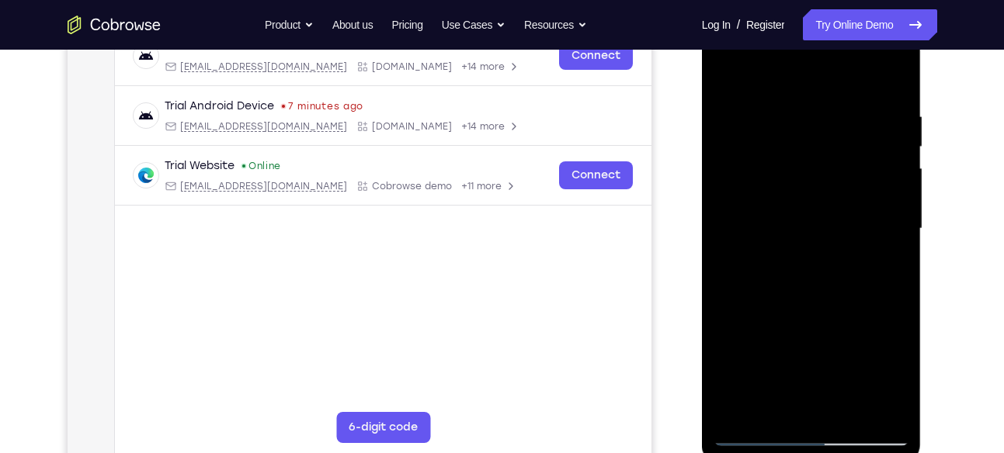
click at [859, 135] on div at bounding box center [811, 229] width 196 height 435
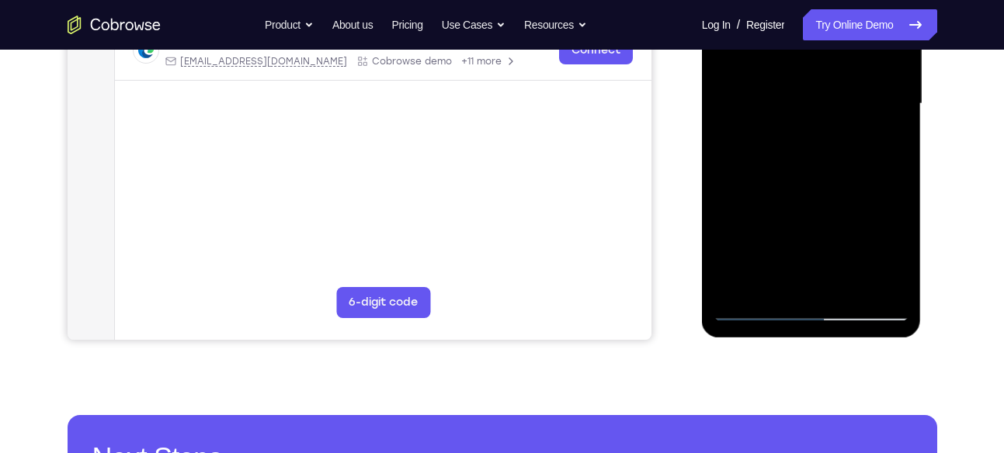
scroll to position [384, 0]
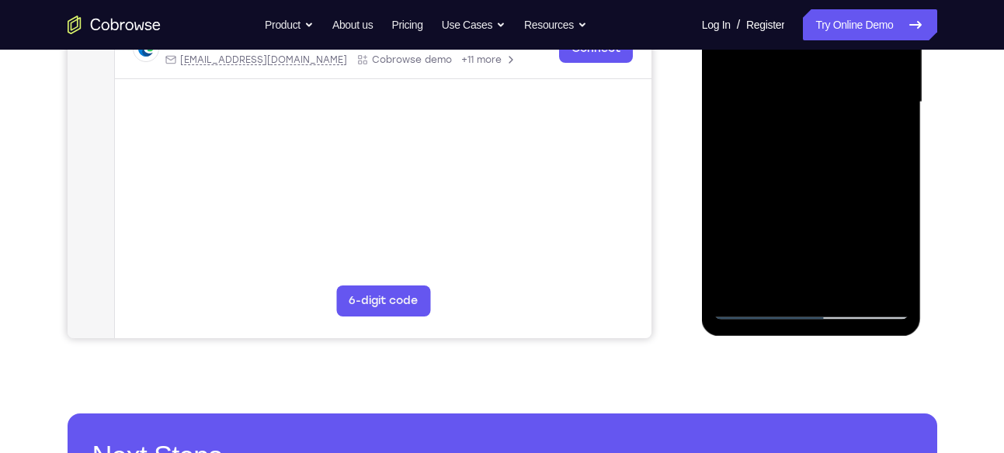
click at [834, 272] on div at bounding box center [811, 102] width 196 height 435
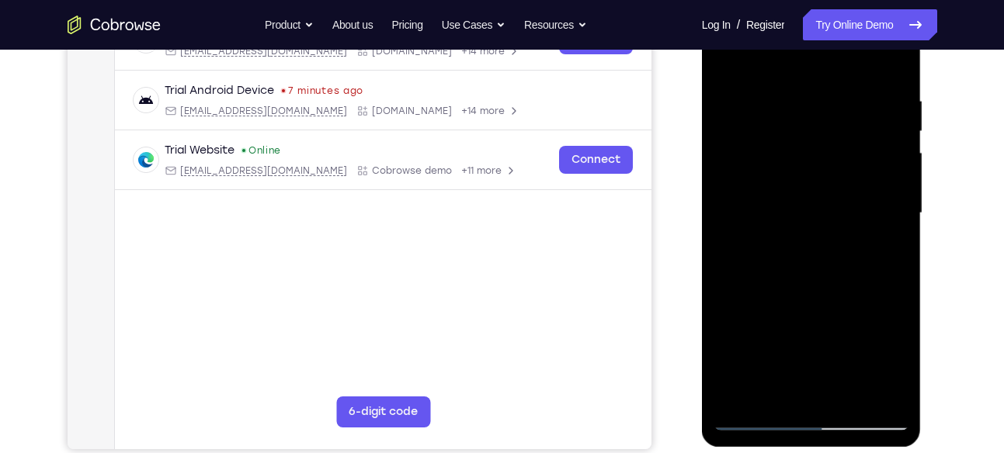
scroll to position [232, 0]
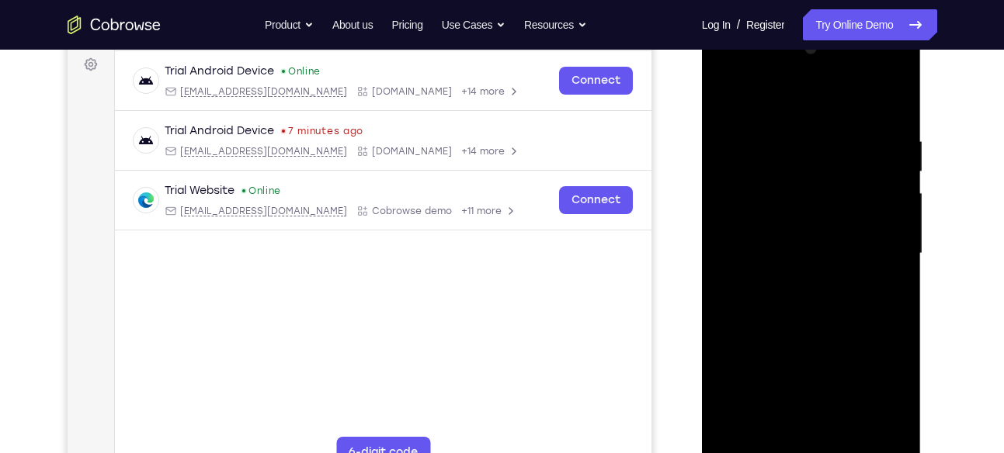
drag, startPoint x: 858, startPoint y: 227, endPoint x: 849, endPoint y: 326, distance: 99.0
click at [849, 326] on div at bounding box center [811, 253] width 196 height 435
drag, startPoint x: 835, startPoint y: 248, endPoint x: 828, endPoint y: 329, distance: 81.8
click at [828, 329] on div at bounding box center [811, 253] width 196 height 435
click at [786, 140] on div at bounding box center [811, 253] width 196 height 435
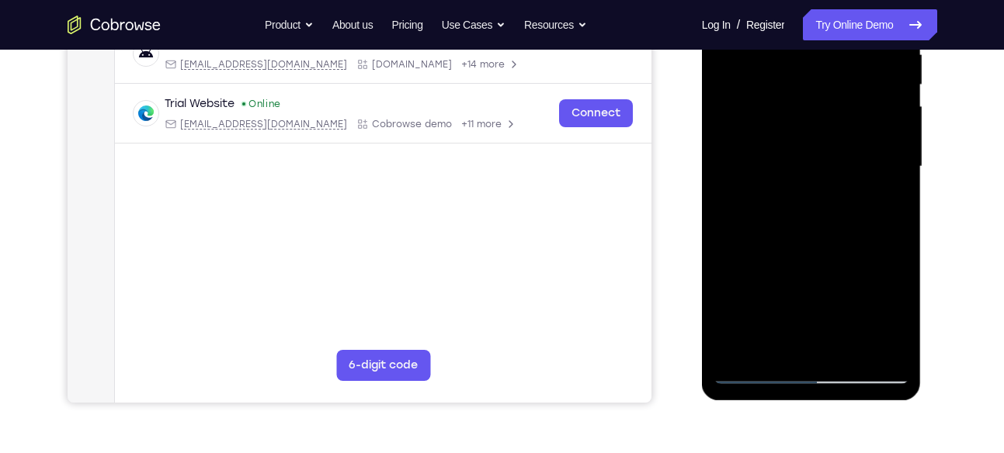
scroll to position [319, 0]
click at [878, 172] on div at bounding box center [811, 167] width 196 height 435
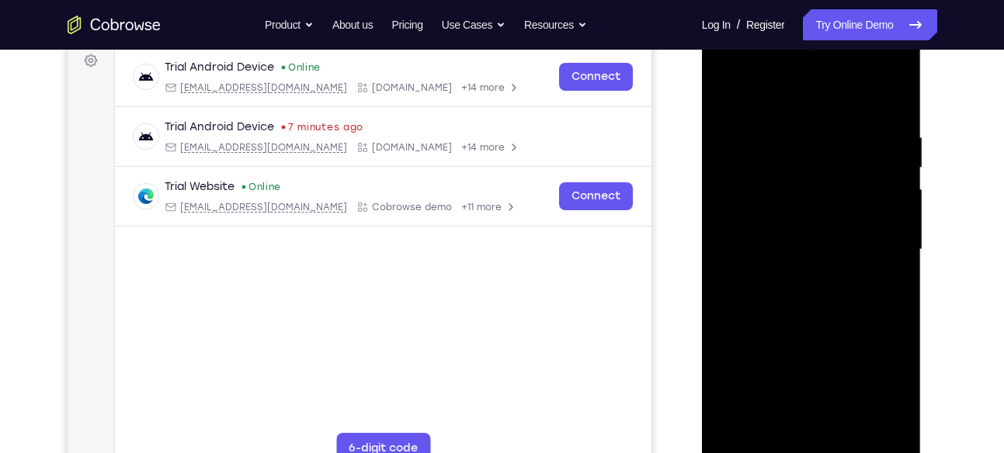
scroll to position [278, 0]
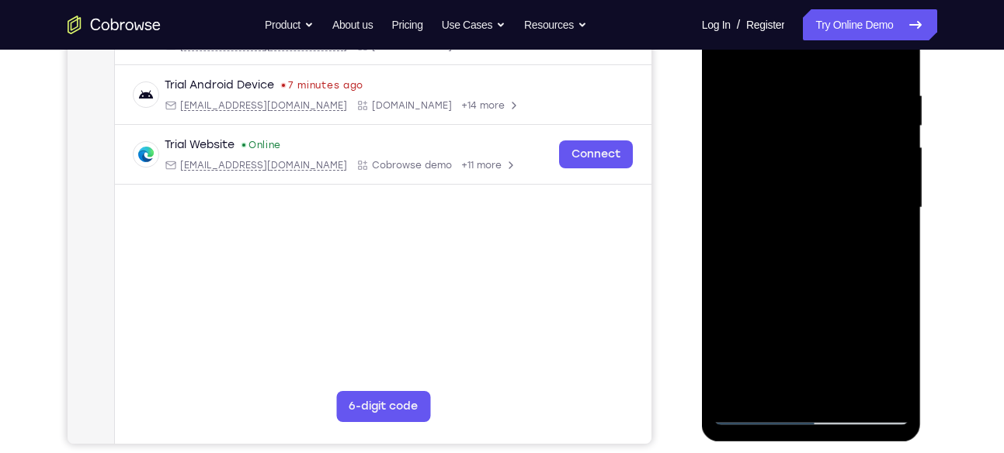
click at [878, 172] on div at bounding box center [811, 208] width 196 height 435
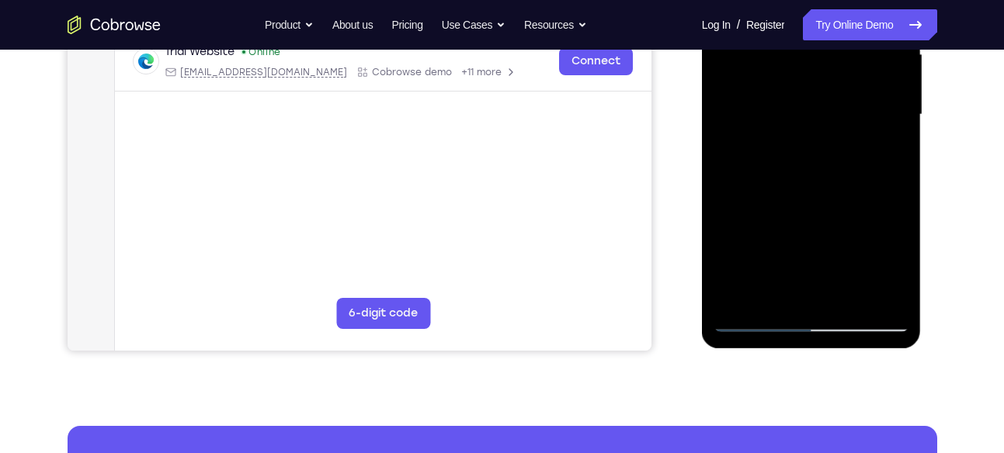
scroll to position [380, 0]
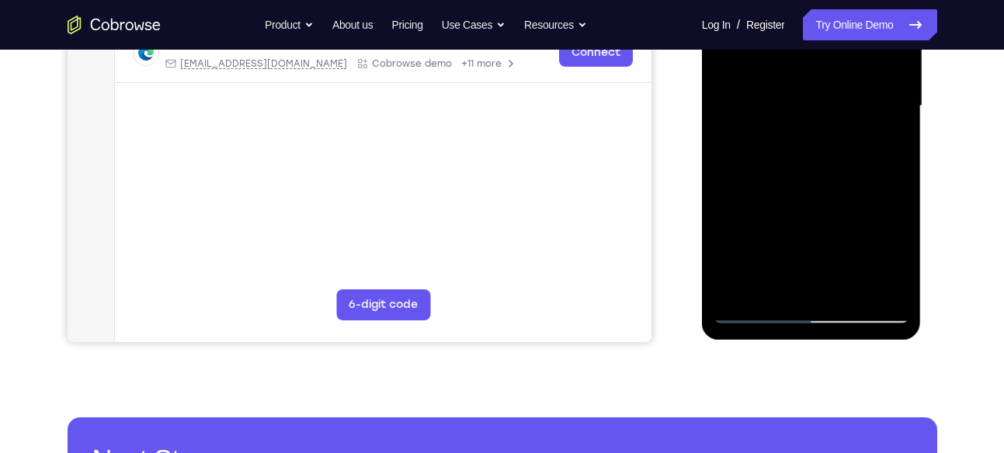
click at [875, 283] on div at bounding box center [811, 106] width 196 height 435
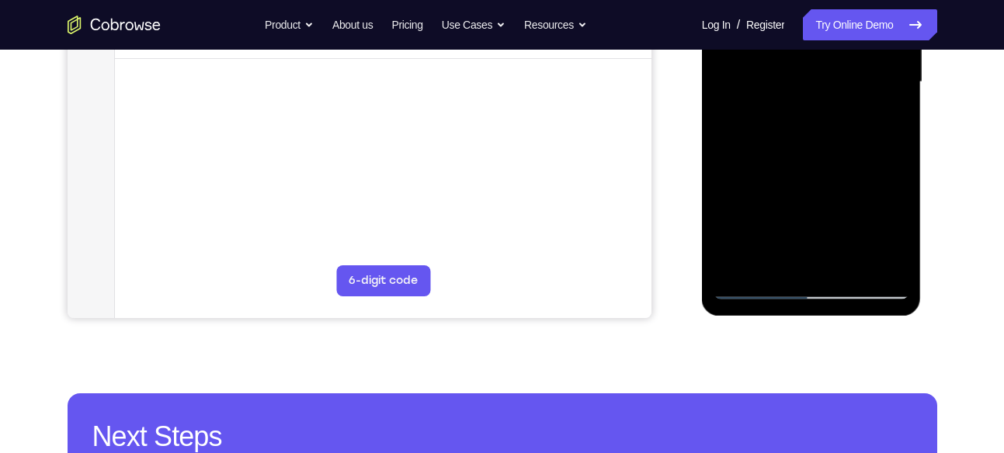
scroll to position [404, 0]
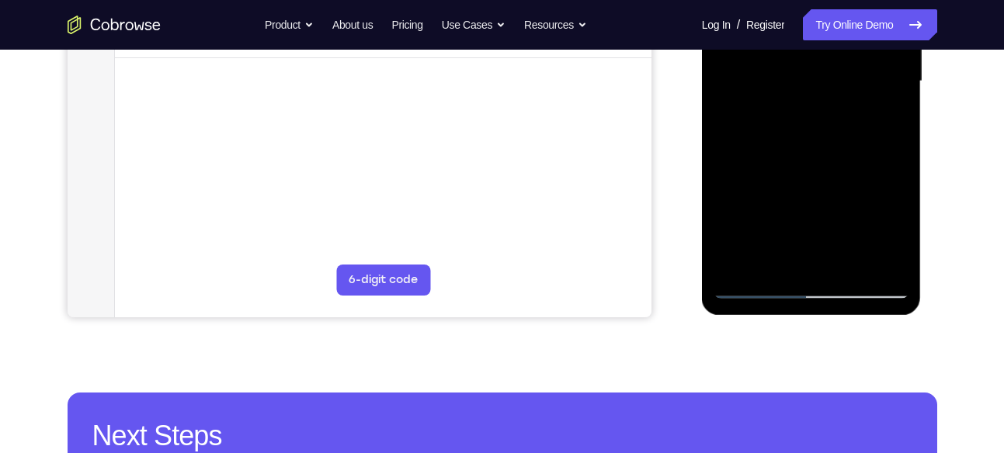
click at [876, 260] on div at bounding box center [811, 81] width 196 height 435
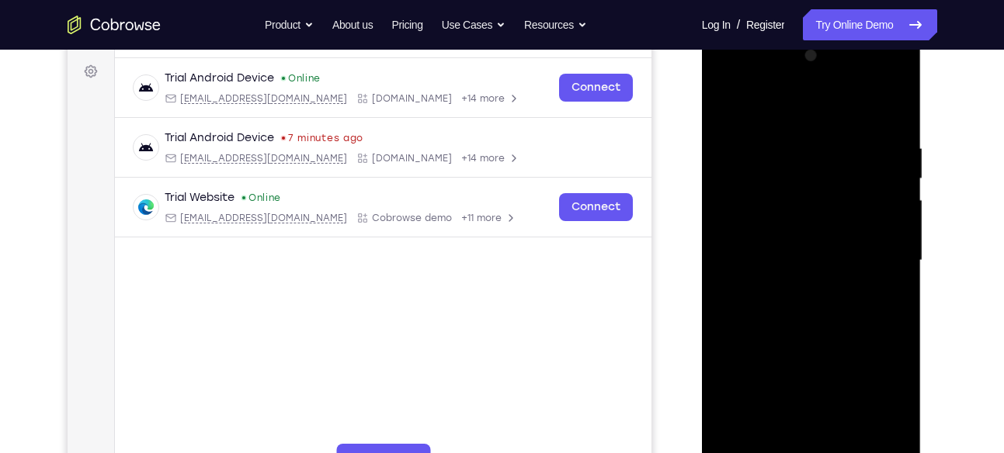
scroll to position [224, 0]
click at [891, 195] on div at bounding box center [811, 261] width 196 height 435
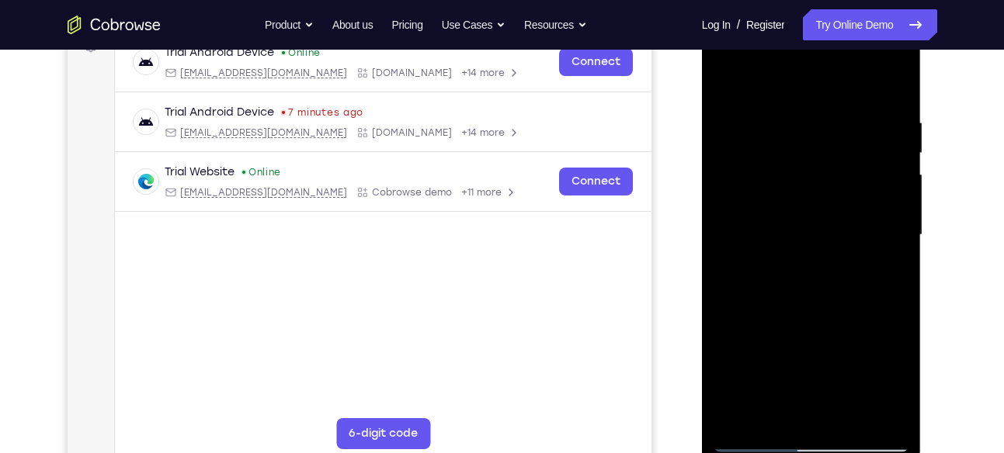
scroll to position [257, 0]
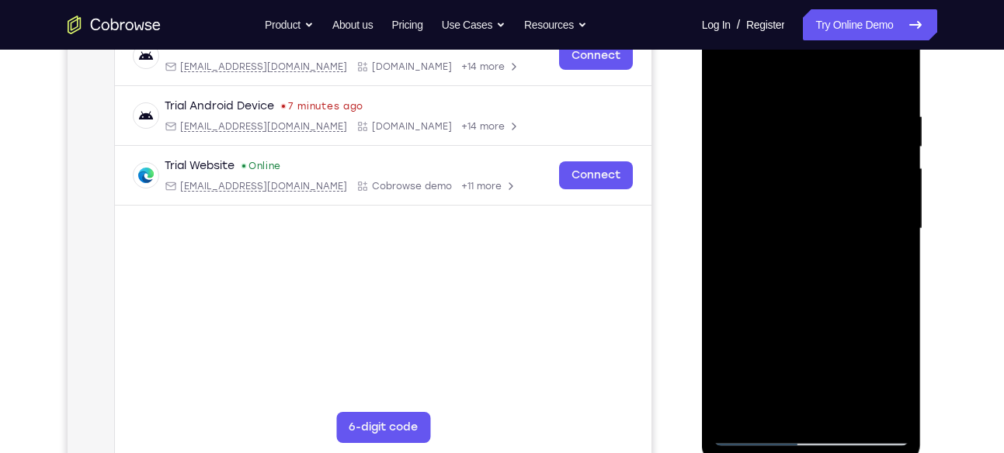
click at [891, 195] on div at bounding box center [811, 229] width 196 height 435
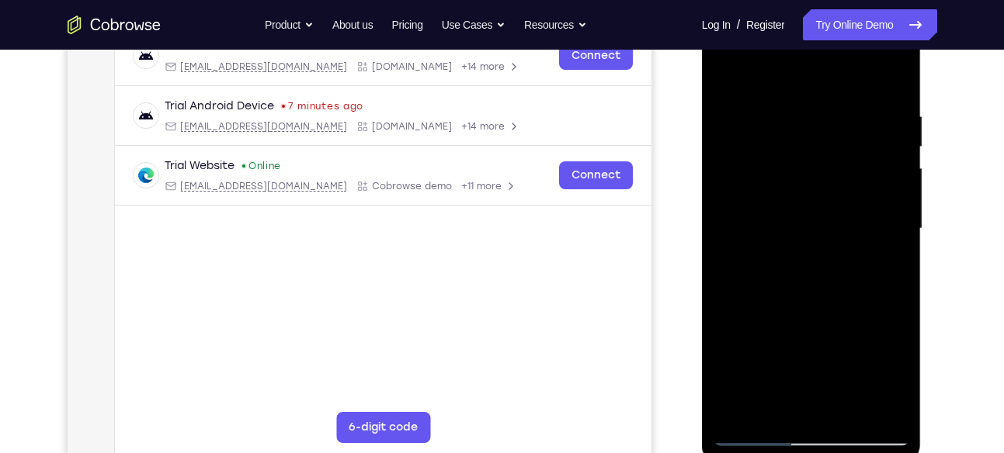
click at [891, 195] on div at bounding box center [811, 229] width 196 height 435
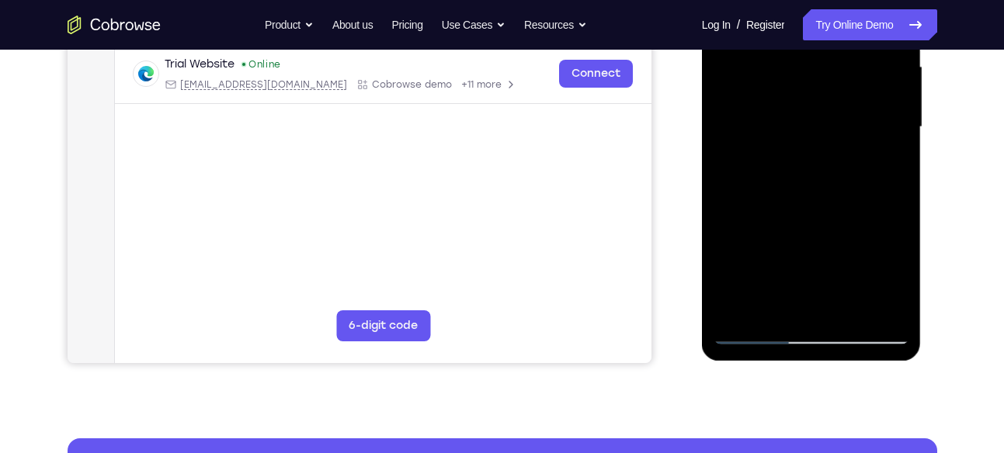
scroll to position [361, 0]
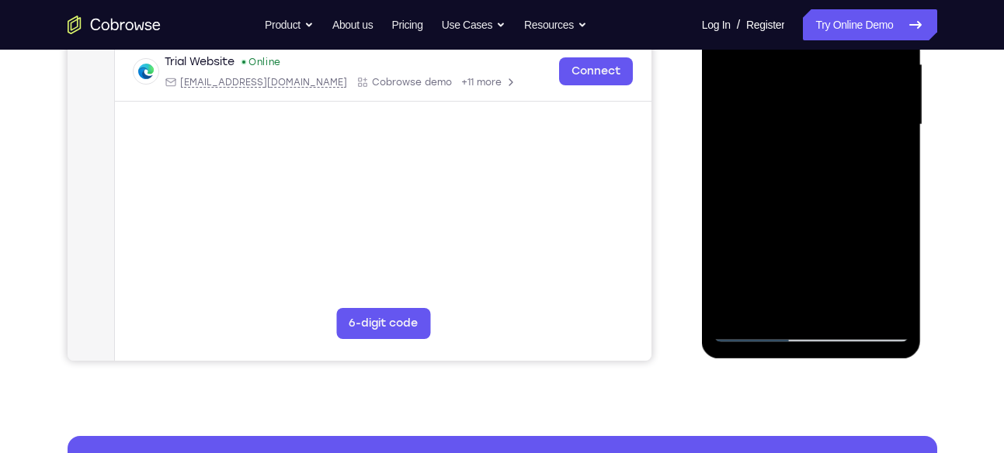
click at [871, 300] on div at bounding box center [811, 125] width 196 height 435
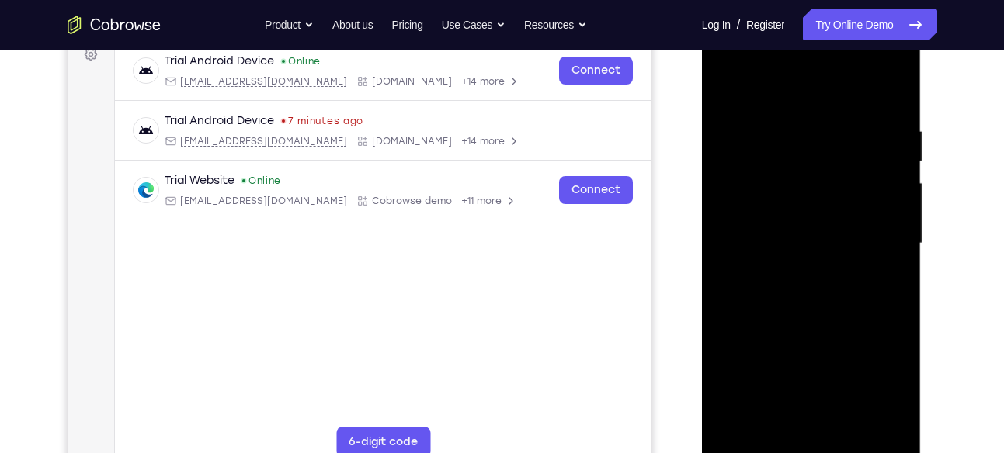
scroll to position [238, 0]
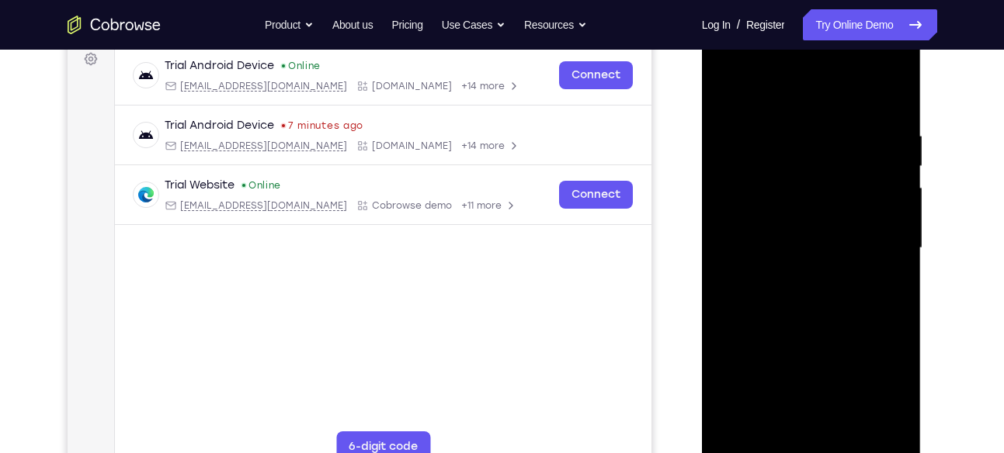
click at [887, 197] on div at bounding box center [811, 248] width 196 height 435
click at [730, 231] on div at bounding box center [811, 248] width 196 height 435
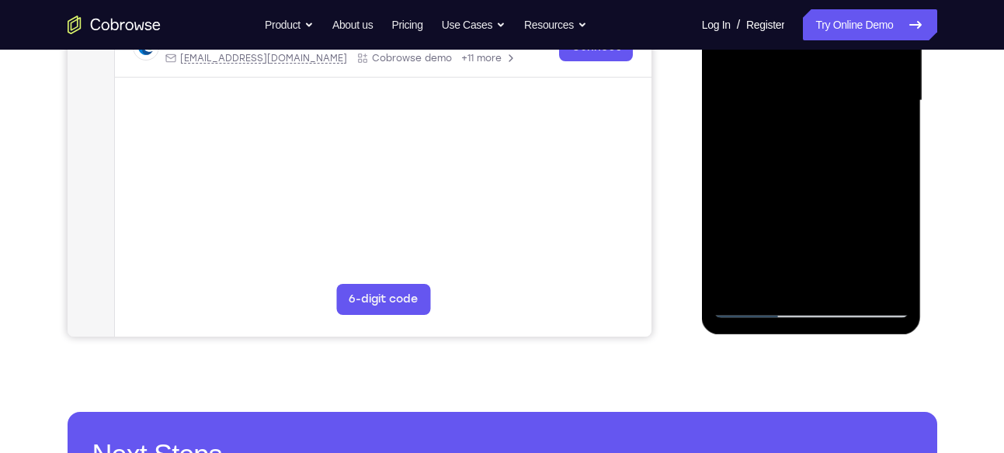
scroll to position [396, 0]
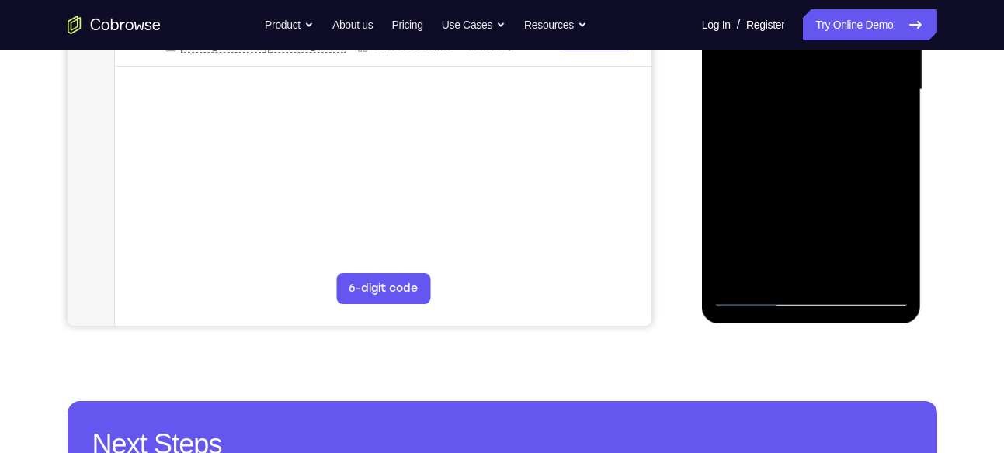
click at [783, 269] on div at bounding box center [811, 90] width 196 height 435
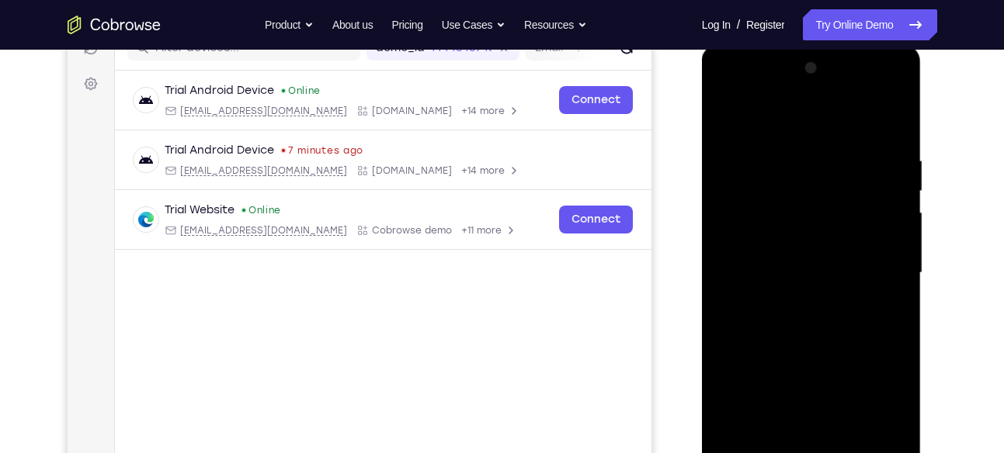
scroll to position [212, 0]
click at [887, 129] on div at bounding box center [811, 274] width 196 height 435
click at [843, 168] on div at bounding box center [811, 274] width 196 height 435
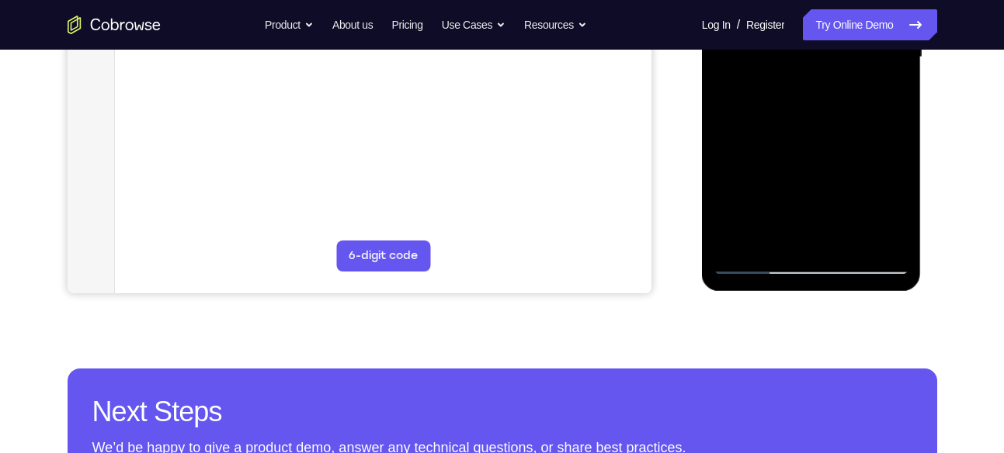
scroll to position [431, 0]
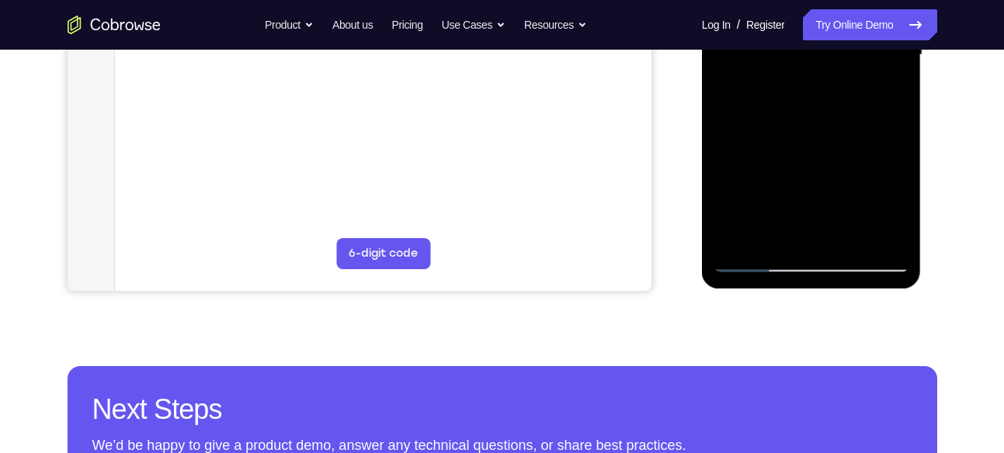
click at [869, 227] on div at bounding box center [811, 55] width 196 height 435
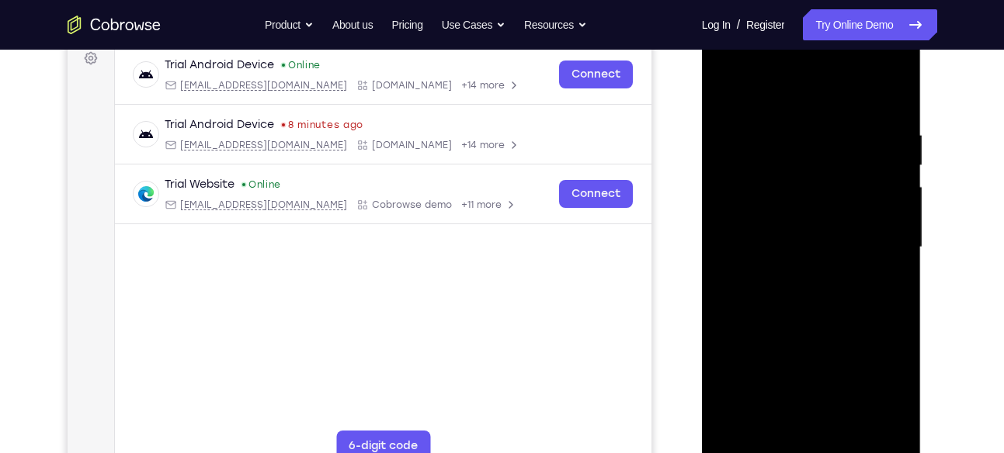
scroll to position [238, 0]
click at [893, 101] on div at bounding box center [811, 248] width 196 height 435
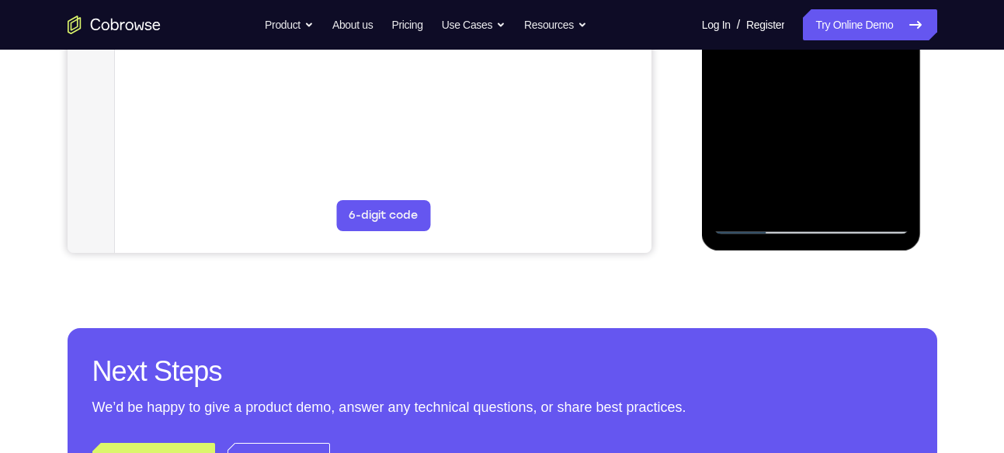
scroll to position [471, 0]
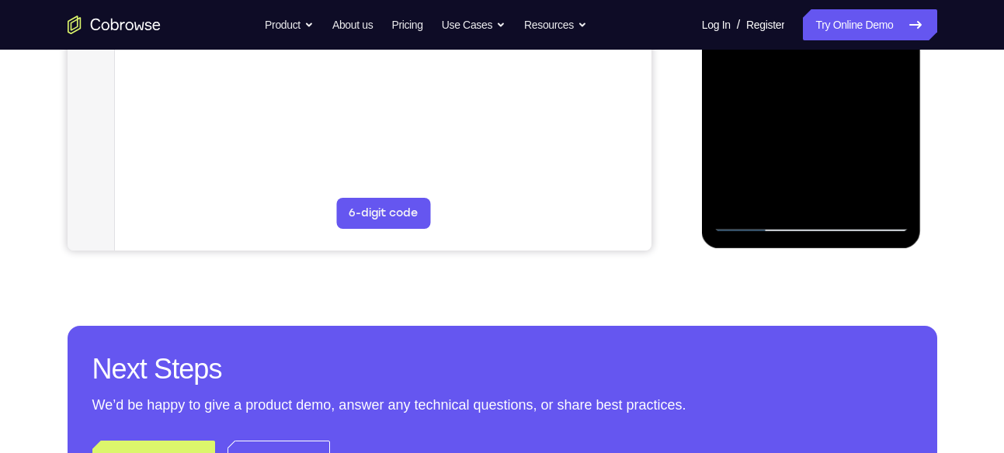
click at [852, 196] on div at bounding box center [811, 14] width 196 height 435
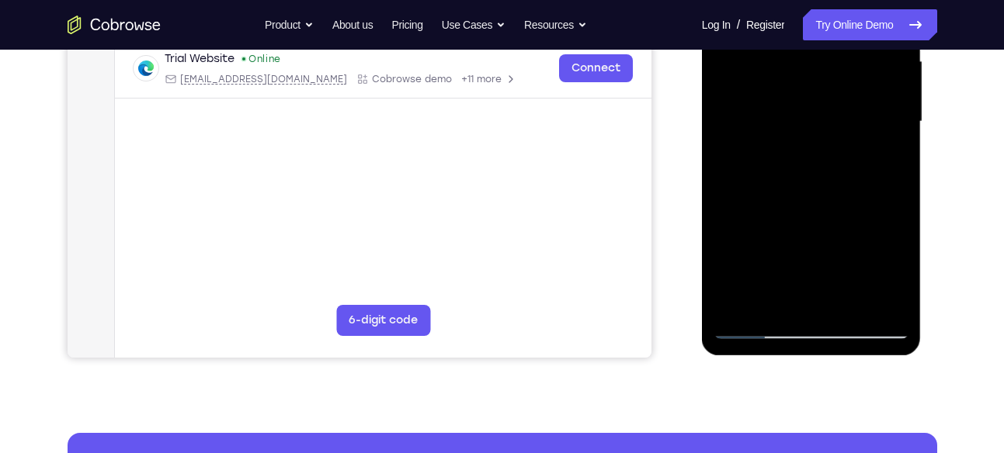
scroll to position [359, 0]
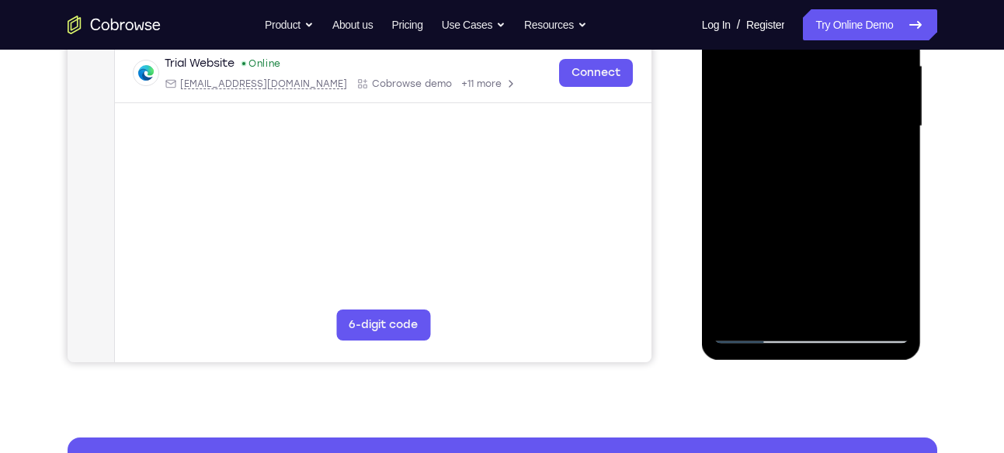
click at [813, 208] on div at bounding box center [811, 126] width 196 height 435
click at [814, 208] on div at bounding box center [811, 126] width 196 height 435
click at [779, 297] on div at bounding box center [811, 126] width 196 height 435
drag, startPoint x: 824, startPoint y: 241, endPoint x: 821, endPoint y: 135, distance: 106.4
click at [821, 135] on div at bounding box center [811, 126] width 196 height 435
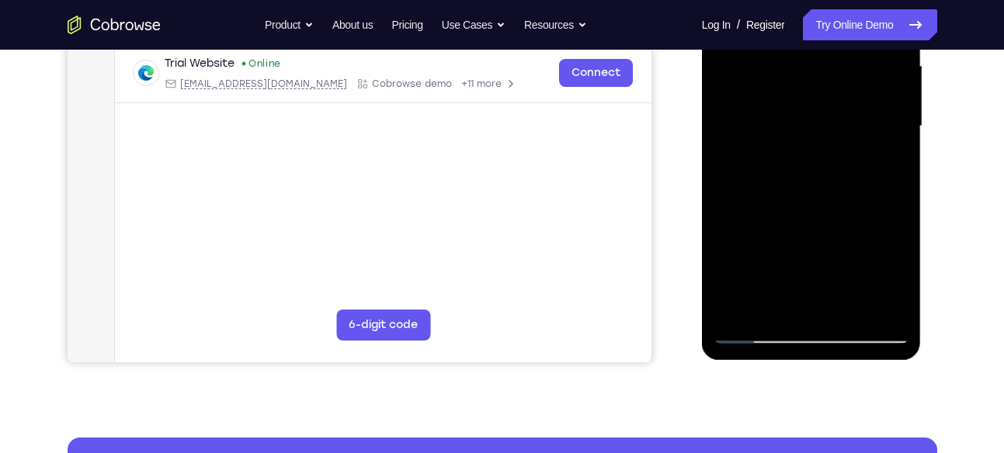
drag, startPoint x: 816, startPoint y: 240, endPoint x: 803, endPoint y: 147, distance: 94.1
click at [803, 147] on div at bounding box center [811, 126] width 196 height 435
drag, startPoint x: 819, startPoint y: 260, endPoint x: 808, endPoint y: 157, distance: 103.8
click at [808, 157] on div at bounding box center [811, 126] width 196 height 435
click at [724, 280] on div at bounding box center [811, 126] width 196 height 435
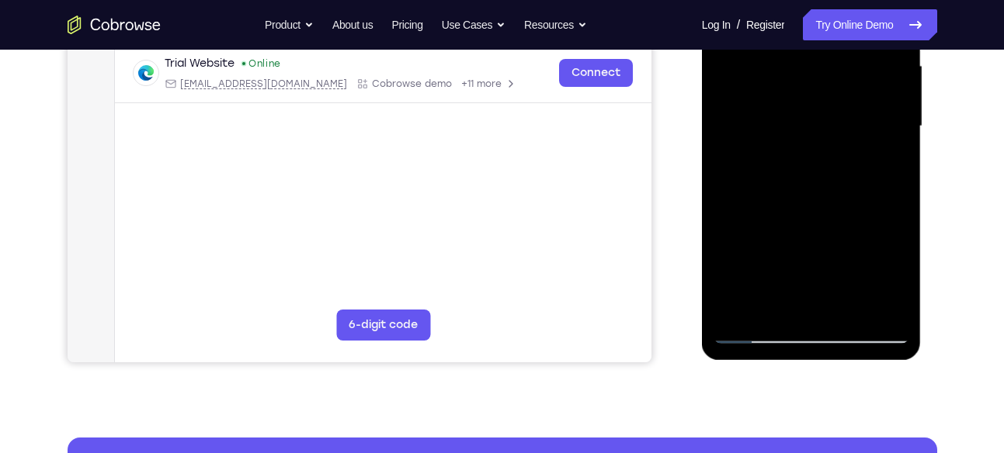
click at [724, 280] on div at bounding box center [811, 126] width 196 height 435
click at [888, 155] on div at bounding box center [811, 126] width 196 height 435
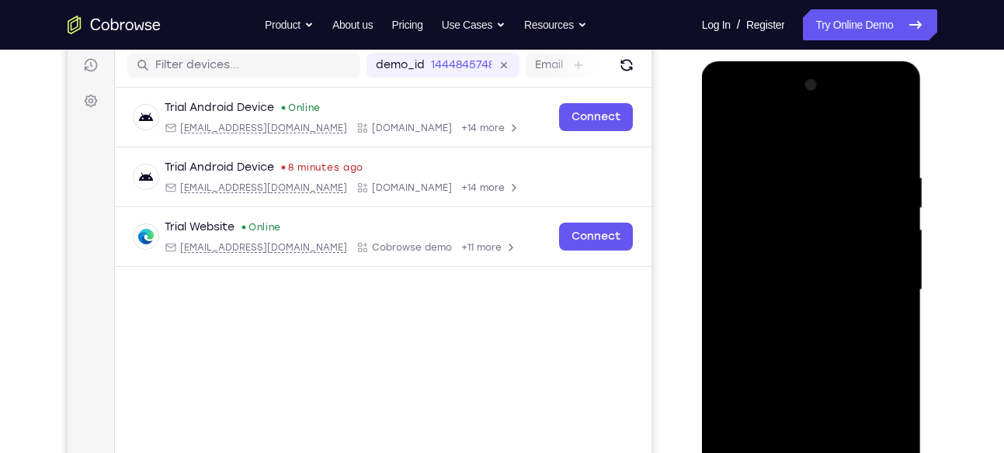
scroll to position [194, 0]
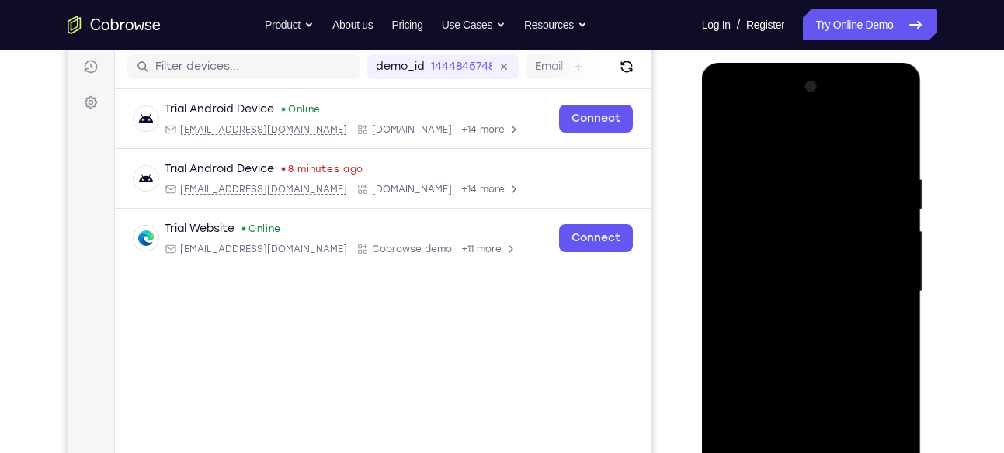
click at [723, 140] on div at bounding box center [811, 292] width 196 height 435
click at [723, 139] on div at bounding box center [811, 292] width 196 height 435
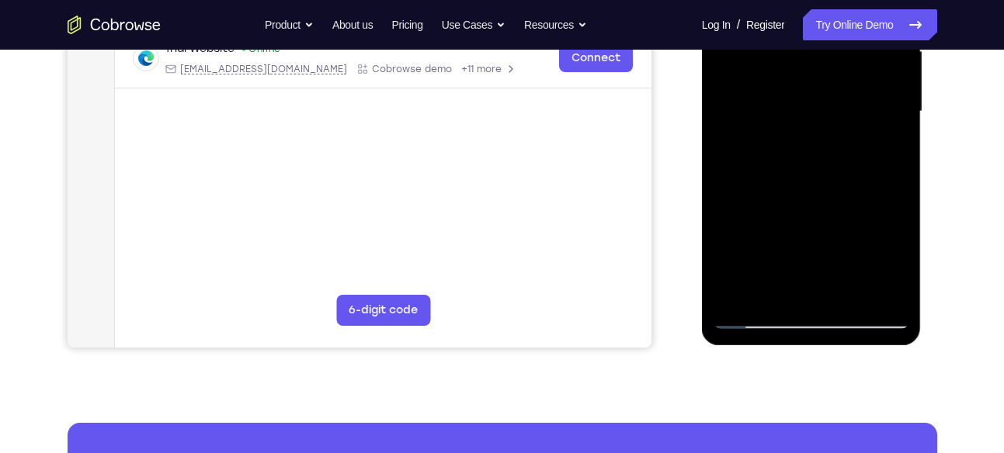
drag, startPoint x: 779, startPoint y: 233, endPoint x: 810, endPoint y: 98, distance: 138.4
click at [810, 98] on div at bounding box center [811, 111] width 196 height 435
drag, startPoint x: 808, startPoint y: 202, endPoint x: 845, endPoint y: 40, distance: 165.6
click at [845, 40] on div at bounding box center [811, 111] width 196 height 435
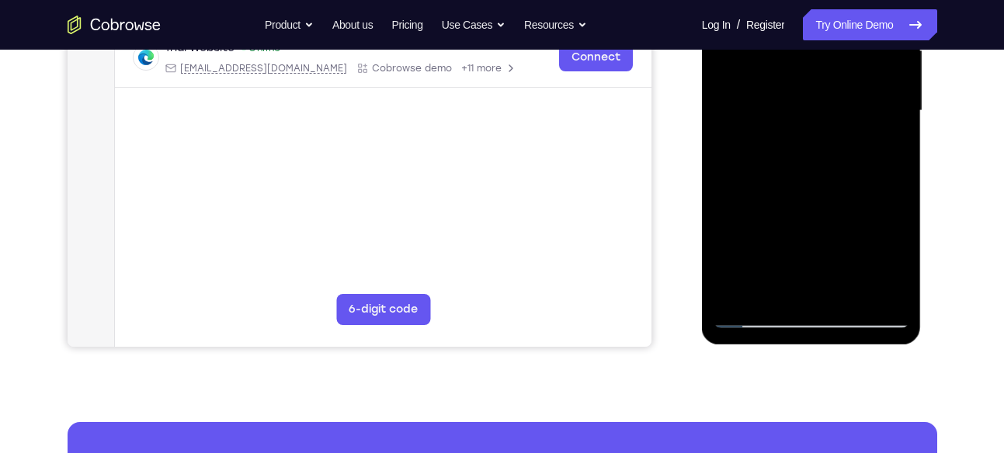
drag, startPoint x: 857, startPoint y: 152, endPoint x: 821, endPoint y: 338, distance: 189.7
click at [821, 338] on div at bounding box center [812, 113] width 220 height 463
drag, startPoint x: 827, startPoint y: 188, endPoint x: 795, endPoint y: 345, distance: 160.8
click at [795, 345] on div at bounding box center [812, 115] width 221 height 466
drag, startPoint x: 787, startPoint y: 113, endPoint x: 766, endPoint y: 236, distance: 124.4
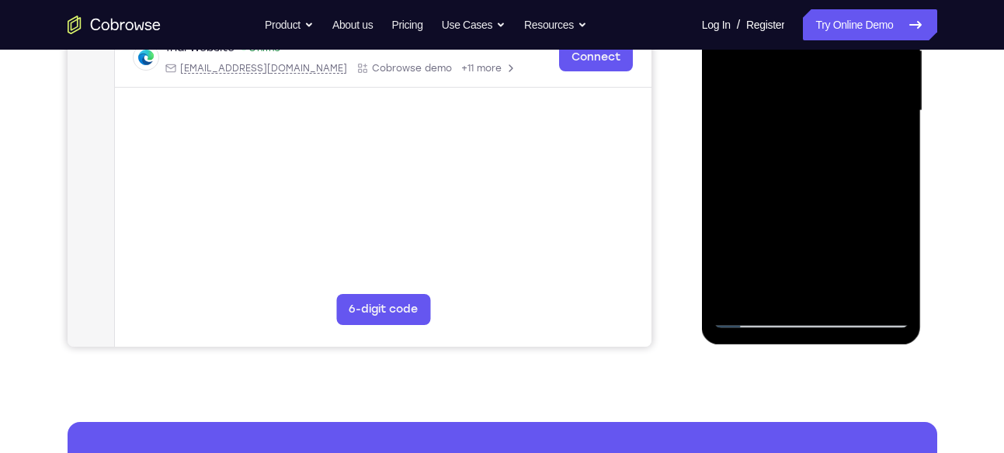
click at [766, 236] on div at bounding box center [811, 111] width 196 height 435
click at [786, 139] on div at bounding box center [811, 111] width 196 height 435
drag, startPoint x: 786, startPoint y: 139, endPoint x: 865, endPoint y: 12, distance: 149.5
click at [865, 12] on div at bounding box center [811, 111] width 196 height 435
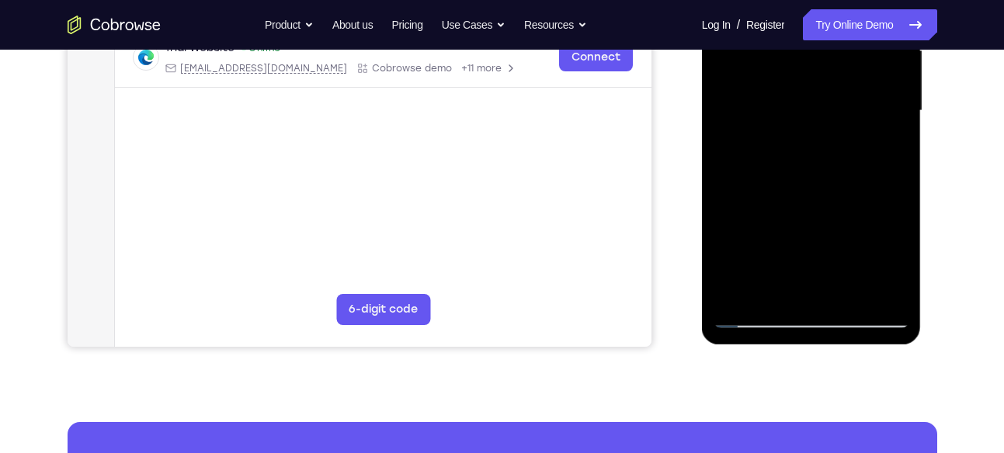
drag, startPoint x: 827, startPoint y: 224, endPoint x: 868, endPoint y: 12, distance: 216.7
click at [868, 12] on div at bounding box center [811, 111] width 196 height 435
drag, startPoint x: 811, startPoint y: 256, endPoint x: 848, endPoint y: 89, distance: 171.8
click at [848, 90] on div at bounding box center [811, 111] width 196 height 435
click at [830, 177] on div at bounding box center [811, 111] width 196 height 435
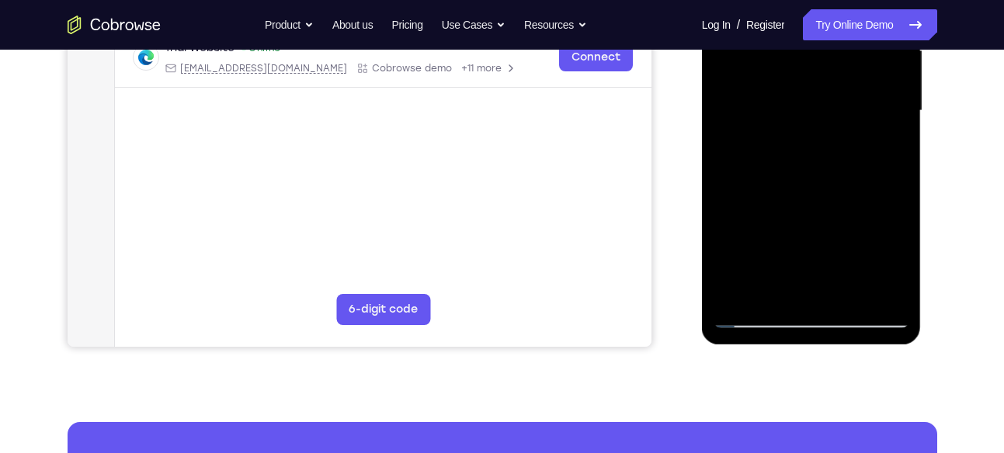
click at [830, 177] on div at bounding box center [811, 111] width 196 height 435
drag, startPoint x: 819, startPoint y: 225, endPoint x: 863, endPoint y: 96, distance: 136.0
click at [863, 96] on div at bounding box center [811, 111] width 196 height 435
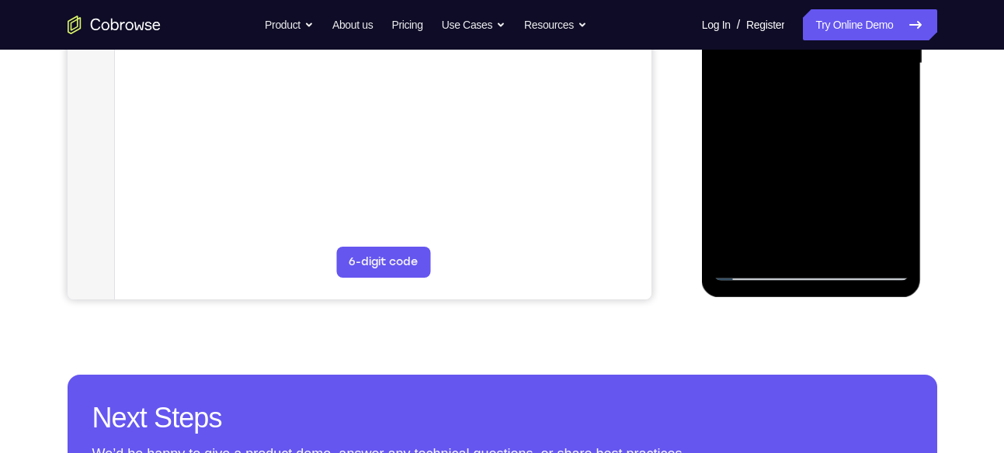
scroll to position [415, 0]
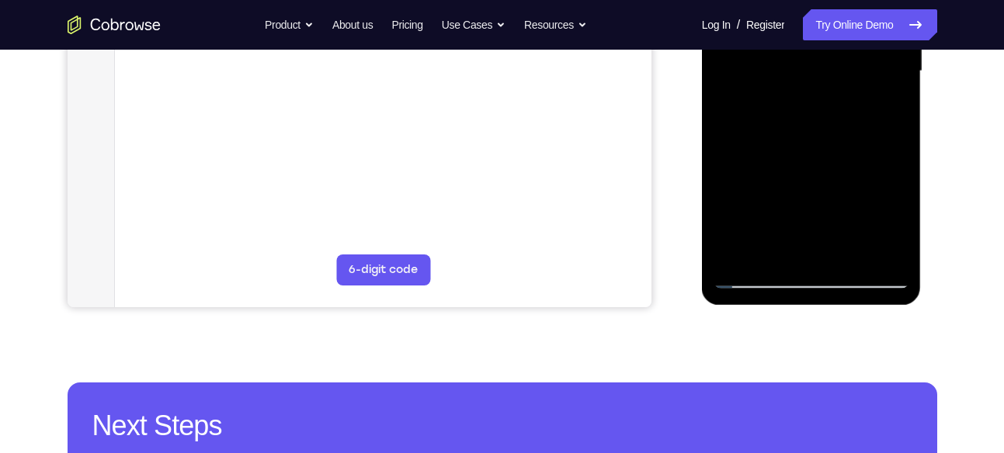
drag, startPoint x: 845, startPoint y: 165, endPoint x: 875, endPoint y: 57, distance: 111.9
click at [875, 57] on div at bounding box center [811, 71] width 196 height 435
click at [842, 133] on div at bounding box center [811, 71] width 196 height 435
drag, startPoint x: 801, startPoint y: 180, endPoint x: 857, endPoint y: 15, distance: 174.6
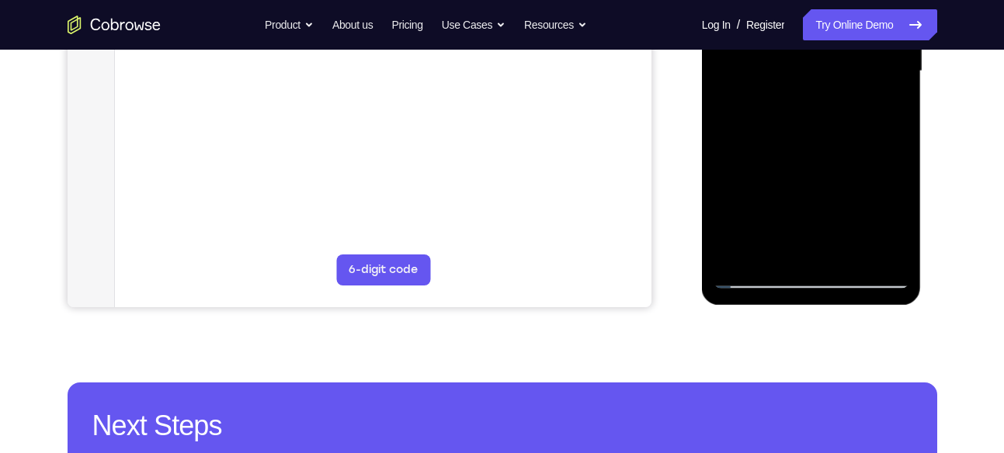
click at [857, 15] on div at bounding box center [811, 71] width 196 height 435
drag, startPoint x: 834, startPoint y: 165, endPoint x: 862, endPoint y: 37, distance: 131.1
click at [862, 37] on div at bounding box center [811, 71] width 196 height 435
drag, startPoint x: 799, startPoint y: 191, endPoint x: 833, endPoint y: 95, distance: 101.4
click at [833, 95] on div at bounding box center [811, 71] width 196 height 435
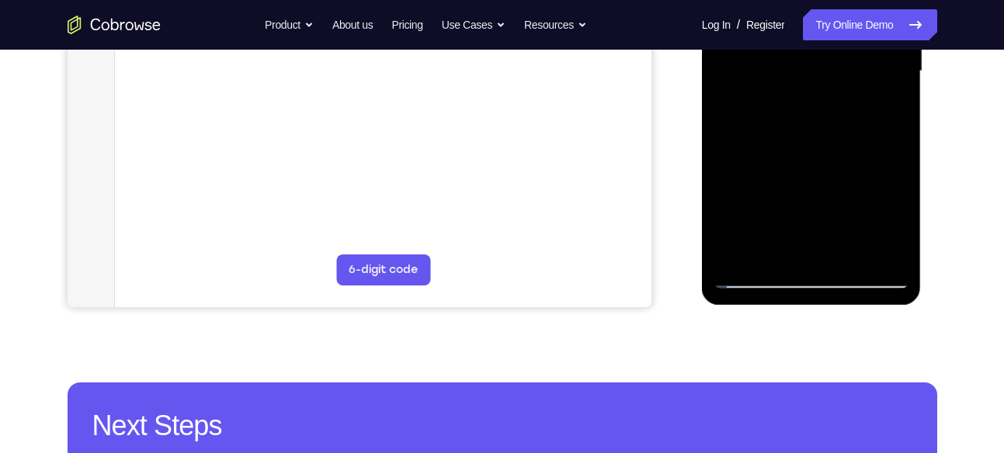
click at [816, 136] on div at bounding box center [811, 71] width 196 height 435
drag, startPoint x: 805, startPoint y: 172, endPoint x: 845, endPoint y: 70, distance: 110.1
click at [845, 70] on div at bounding box center [811, 71] width 196 height 435
drag, startPoint x: 800, startPoint y: 189, endPoint x: 842, endPoint y: 78, distance: 117.7
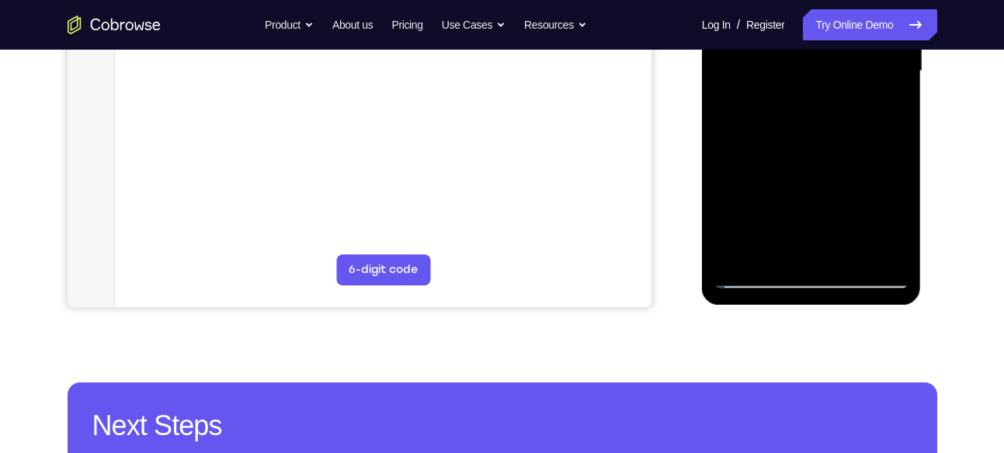
click at [842, 78] on div at bounding box center [811, 71] width 196 height 435
drag, startPoint x: 792, startPoint y: 193, endPoint x: 833, endPoint y: 90, distance: 110.4
click at [833, 90] on div at bounding box center [811, 71] width 196 height 435
drag, startPoint x: 821, startPoint y: 166, endPoint x: 848, endPoint y: 50, distance: 118.8
click at [848, 50] on div at bounding box center [811, 71] width 196 height 435
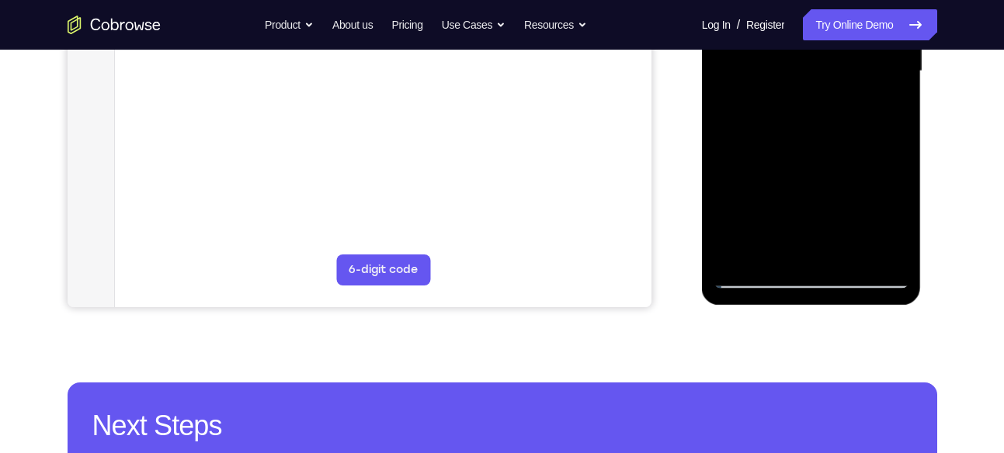
drag, startPoint x: 813, startPoint y: 133, endPoint x: 836, endPoint y: 58, distance: 78.1
click at [836, 58] on div at bounding box center [811, 71] width 196 height 435
click at [834, 106] on div at bounding box center [811, 71] width 196 height 435
drag, startPoint x: 820, startPoint y: 182, endPoint x: 864, endPoint y: 57, distance: 132.6
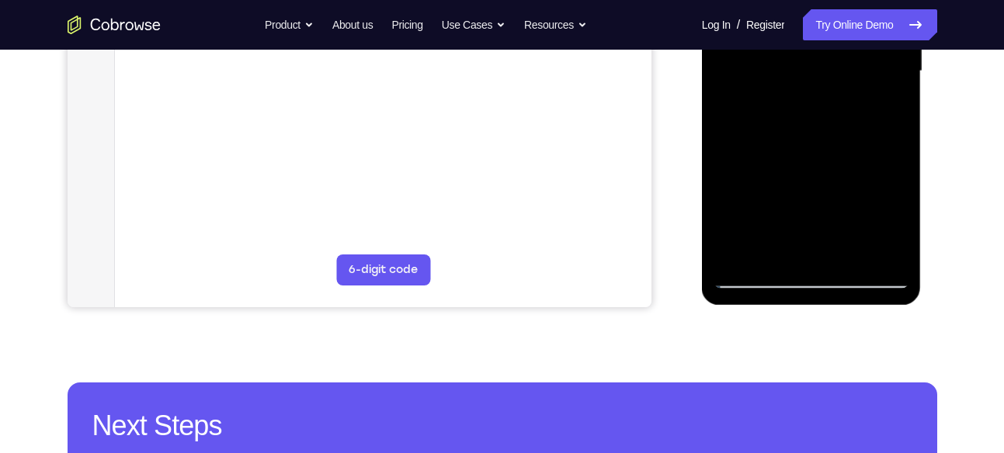
click at [864, 57] on div at bounding box center [811, 71] width 196 height 435
drag, startPoint x: 818, startPoint y: 193, endPoint x: 852, endPoint y: 71, distance: 125.8
click at [852, 71] on div at bounding box center [811, 71] width 196 height 435
drag, startPoint x: 849, startPoint y: 111, endPoint x: 865, endPoint y: 57, distance: 56.0
click at [865, 57] on div at bounding box center [811, 71] width 196 height 435
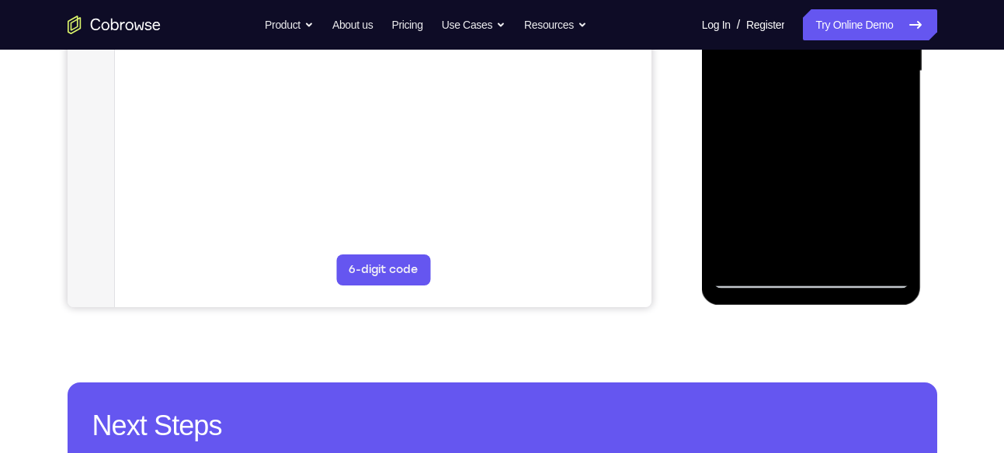
drag, startPoint x: 814, startPoint y: 193, endPoint x: 872, endPoint y: 43, distance: 161.2
click at [872, 43] on div at bounding box center [811, 71] width 196 height 435
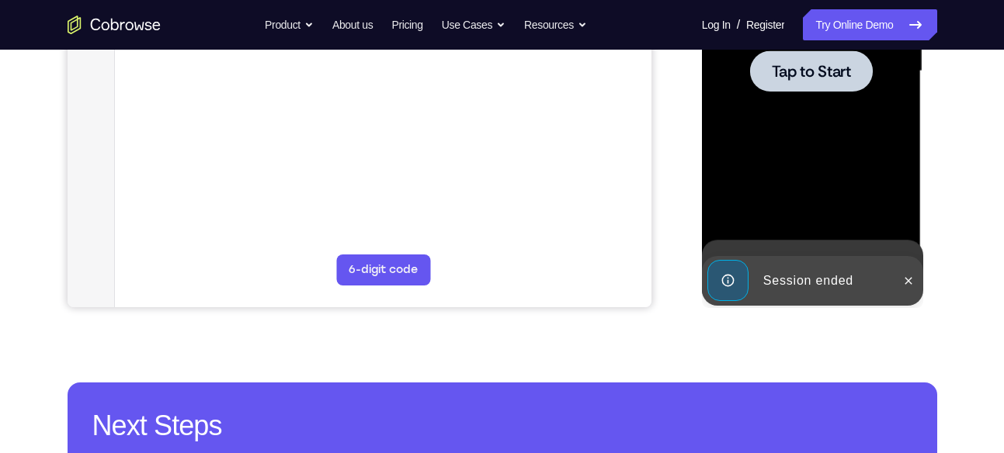
click at [838, 136] on div at bounding box center [811, 71] width 196 height 435
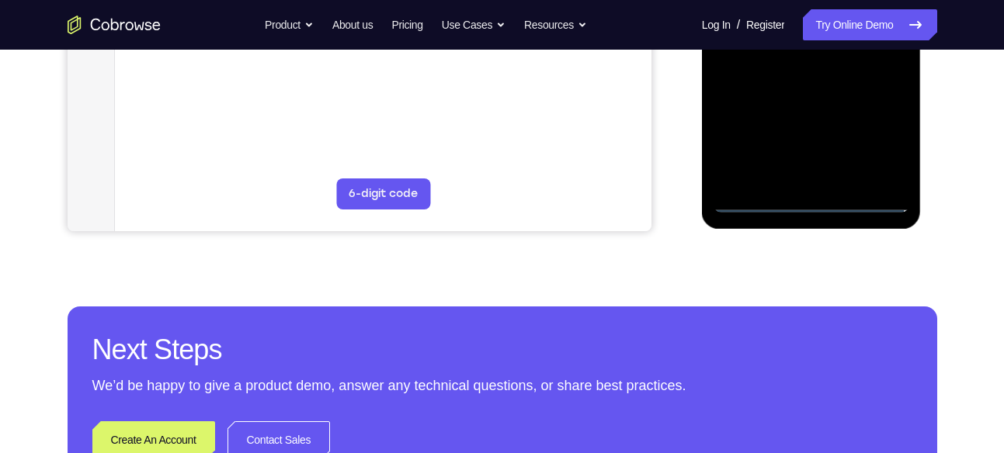
scroll to position [491, 0]
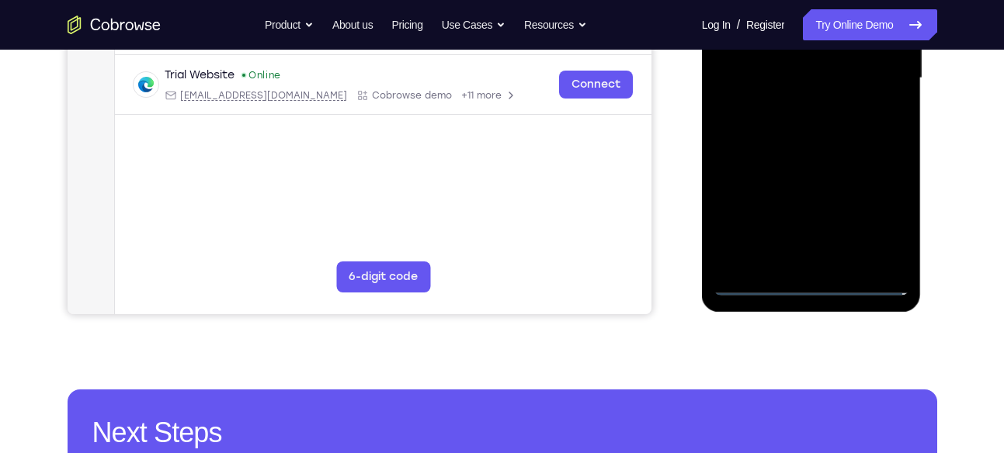
scroll to position [406, 0]
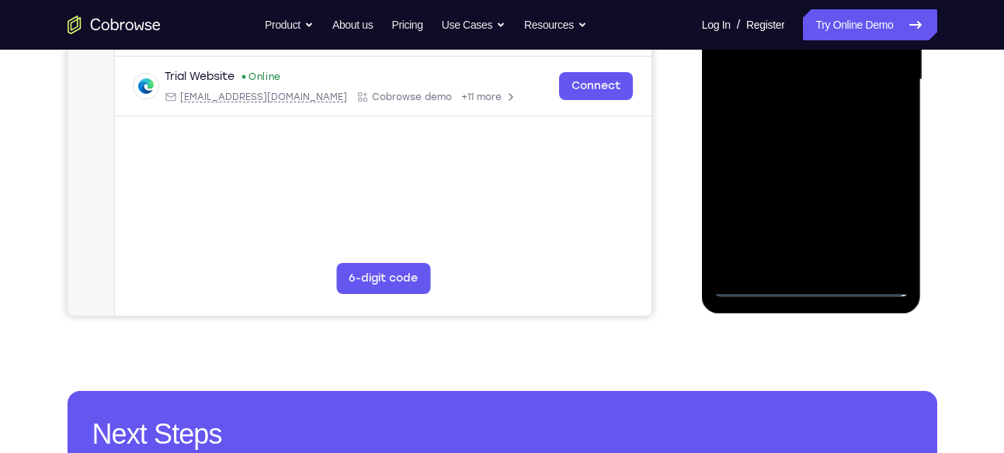
click at [886, 217] on div at bounding box center [811, 80] width 196 height 435
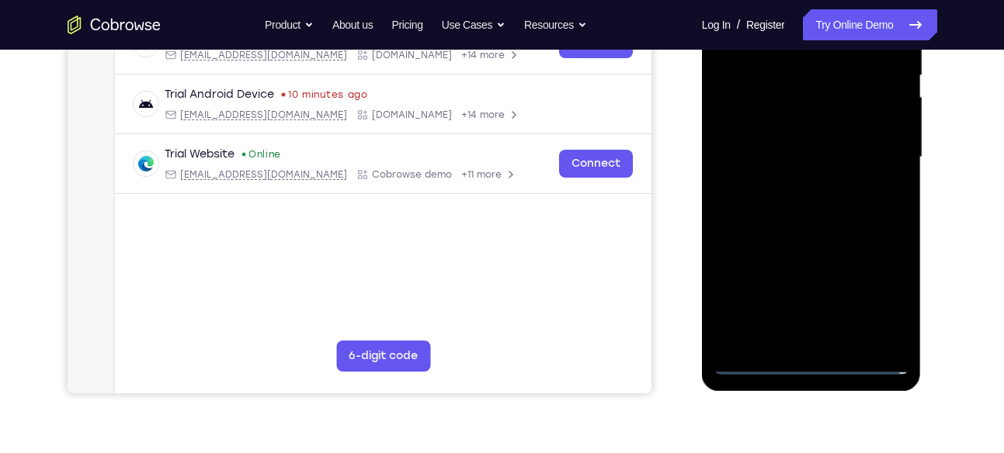
scroll to position [314, 0]
